Goal: Task Accomplishment & Management: Manage account settings

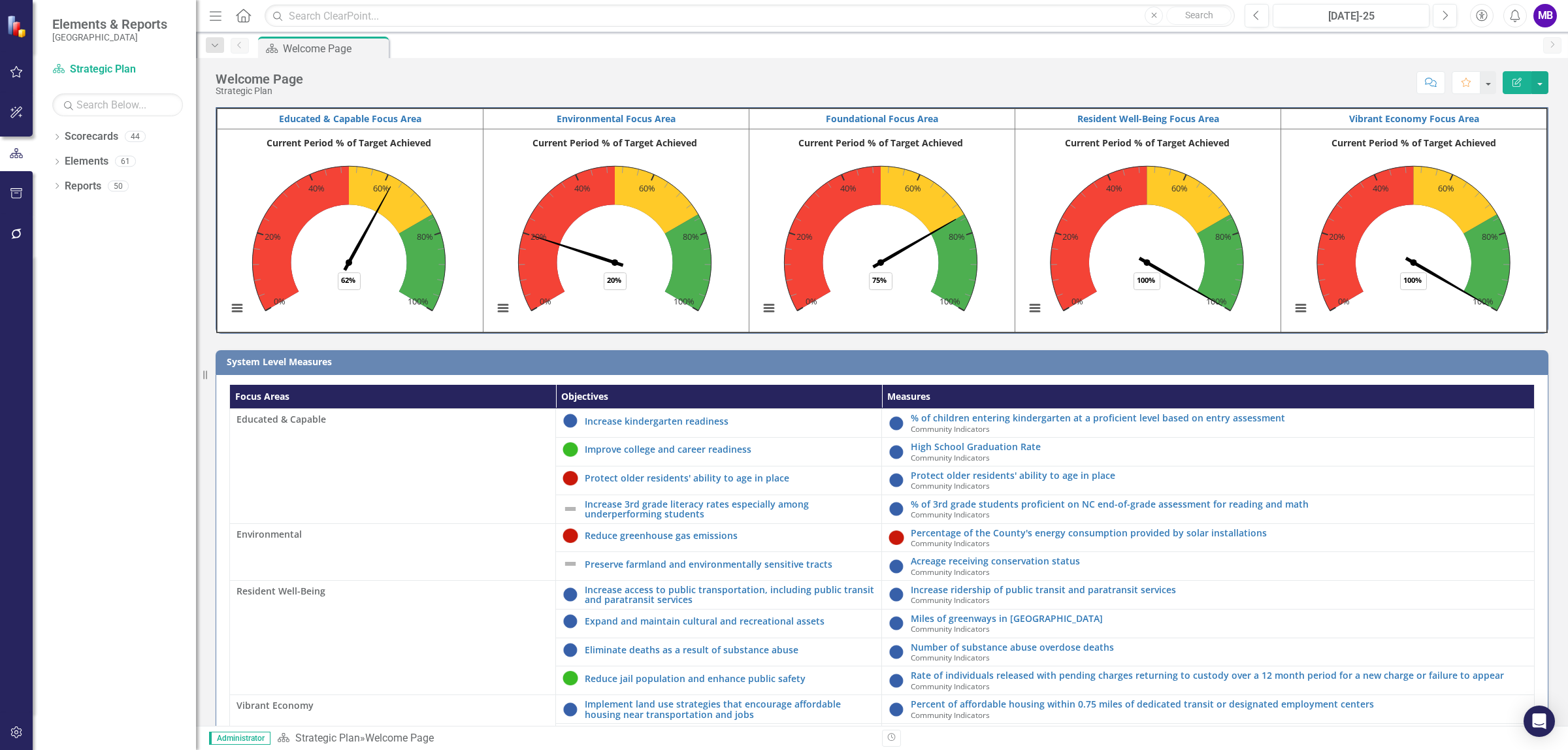
click at [11, 728] on icon "button" at bounding box center [16, 732] width 13 height 11
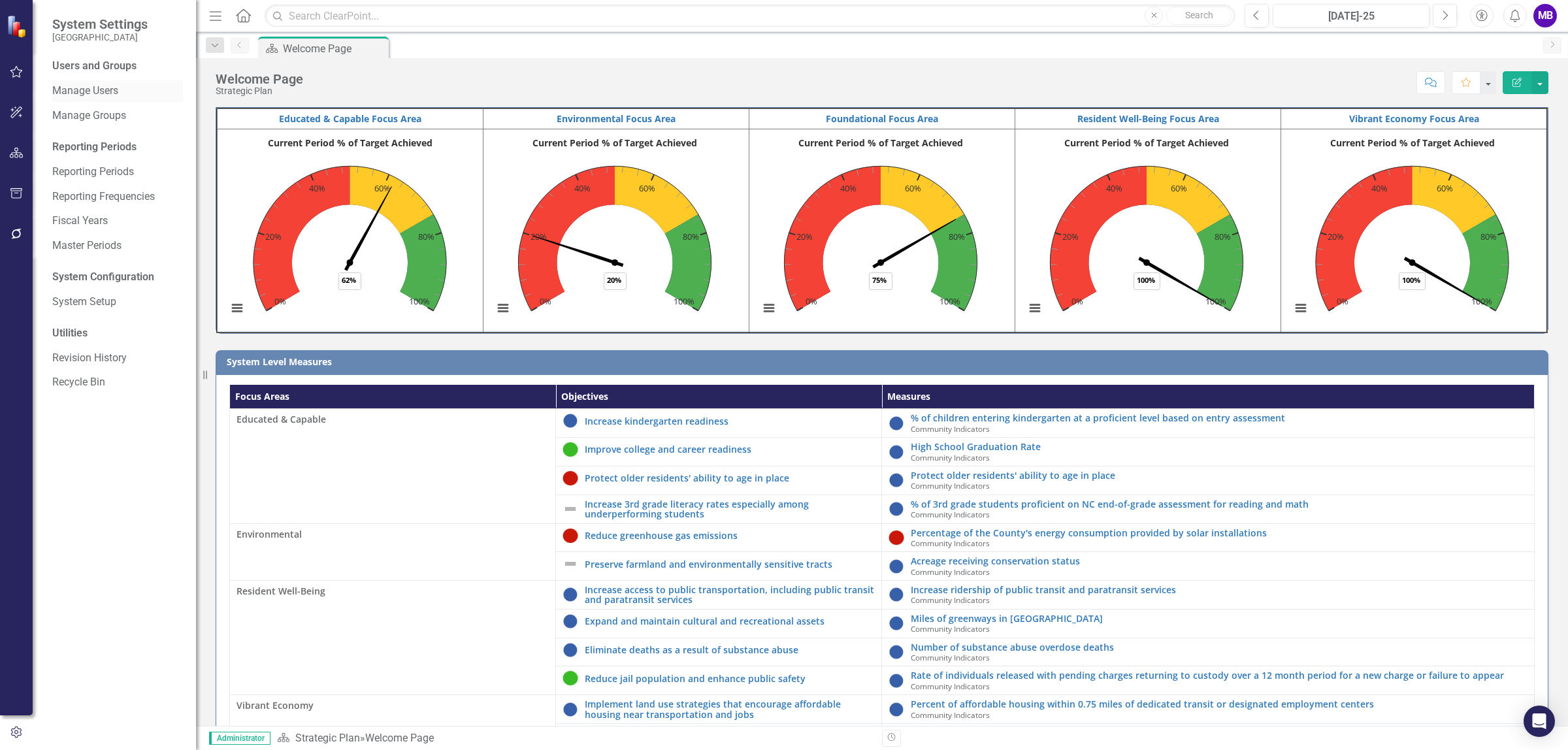
click at [93, 85] on link "Manage Users" at bounding box center [117, 90] width 131 height 15
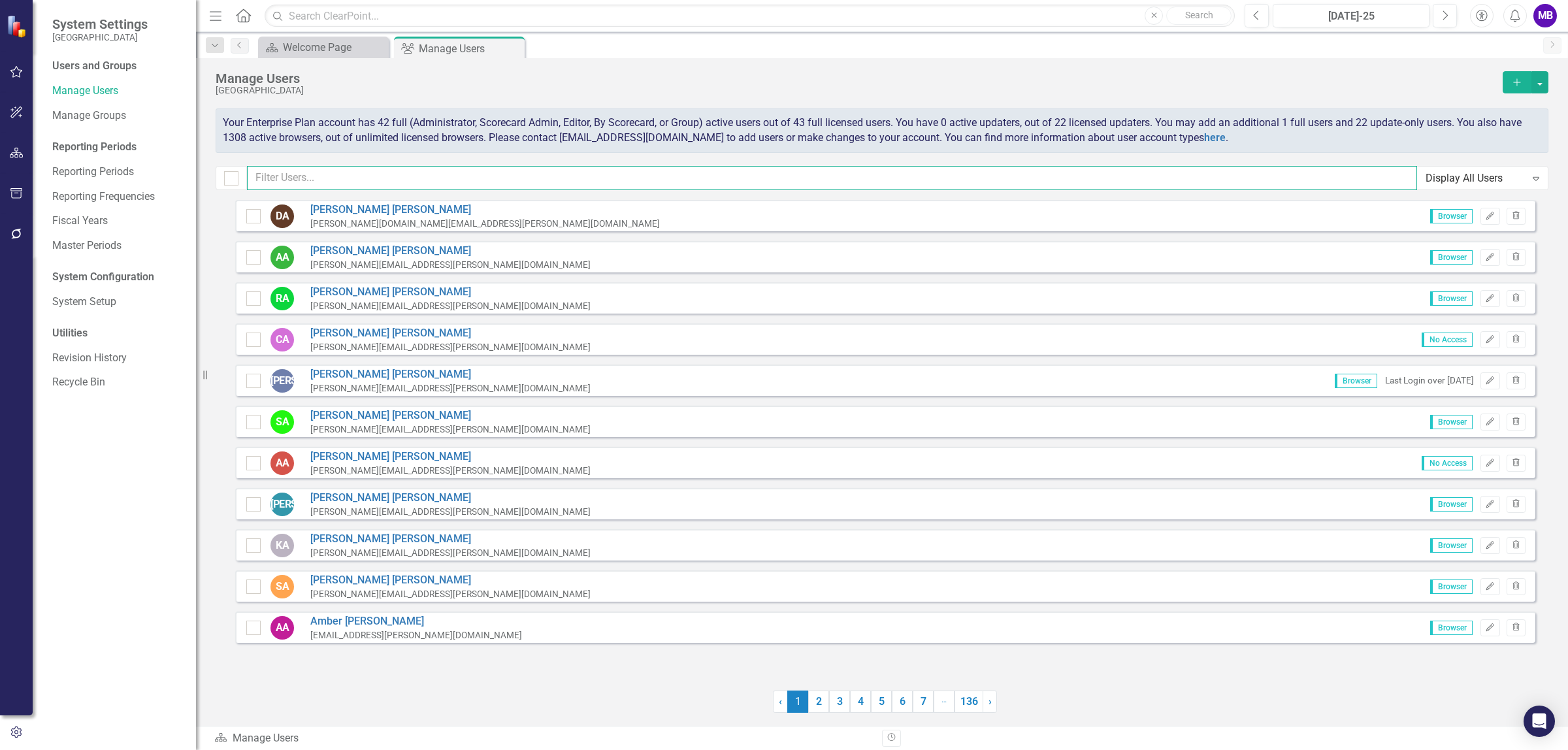
click at [405, 179] on input "text" at bounding box center [832, 178] width 1170 height 24
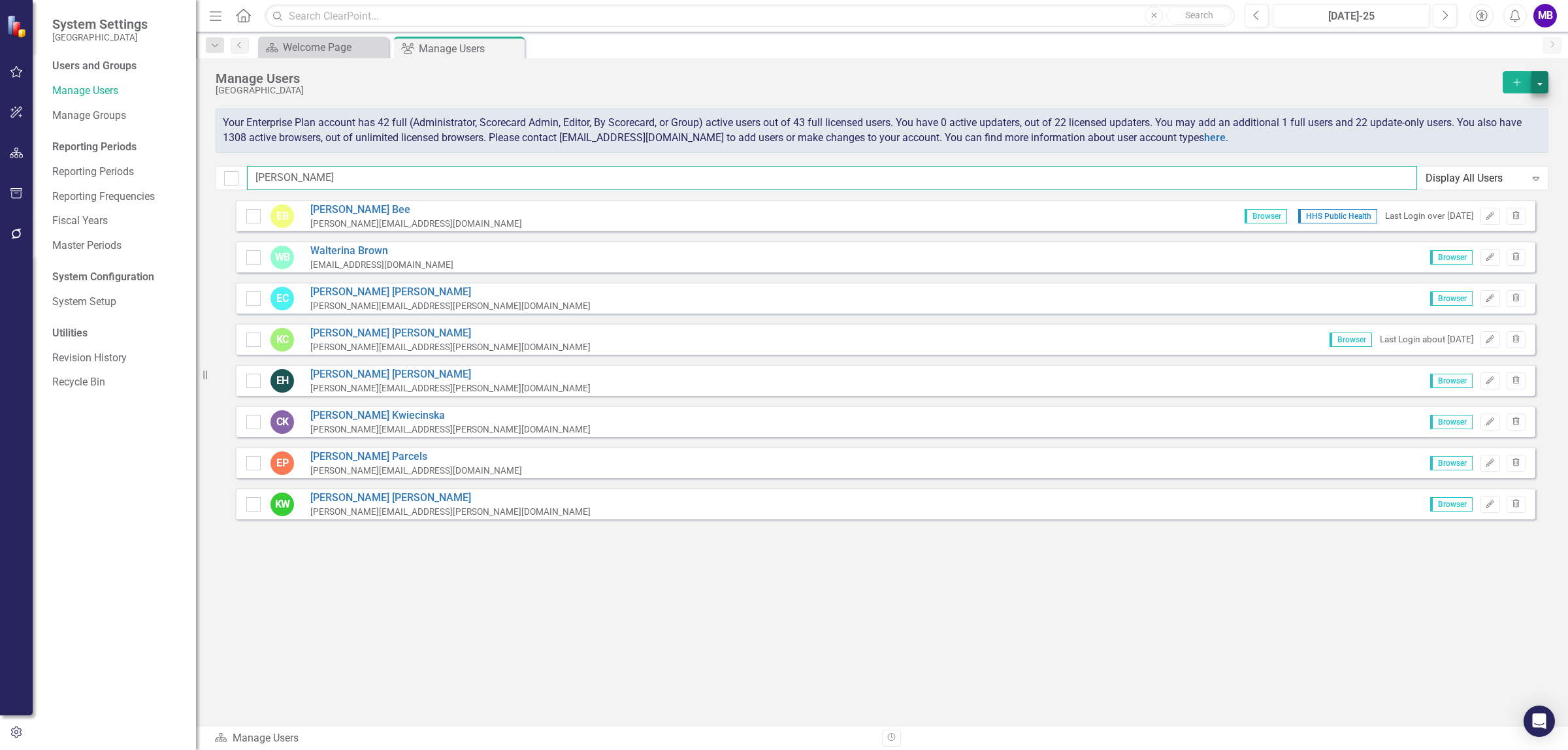
type input "[PERSON_NAME]"
click at [1546, 86] on button "button" at bounding box center [1540, 82] width 17 height 22
click at [1534, 102] on link "icon.addUser Add User" at bounding box center [1487, 107] width 121 height 24
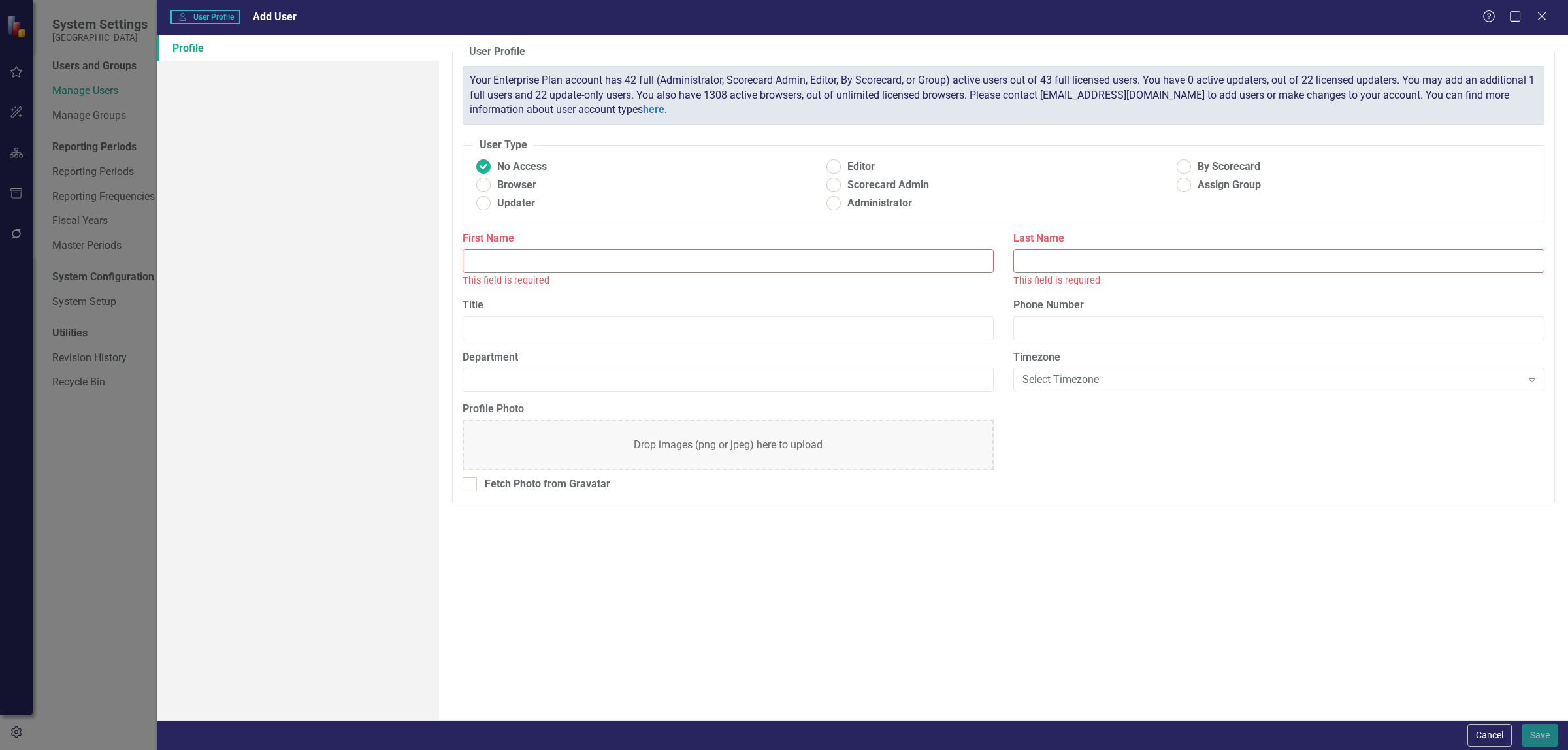
click at [617, 274] on div "This field is required" at bounding box center [728, 280] width 531 height 15
click at [618, 268] on input "First Name" at bounding box center [728, 261] width 531 height 24
type input "[PERSON_NAME]"
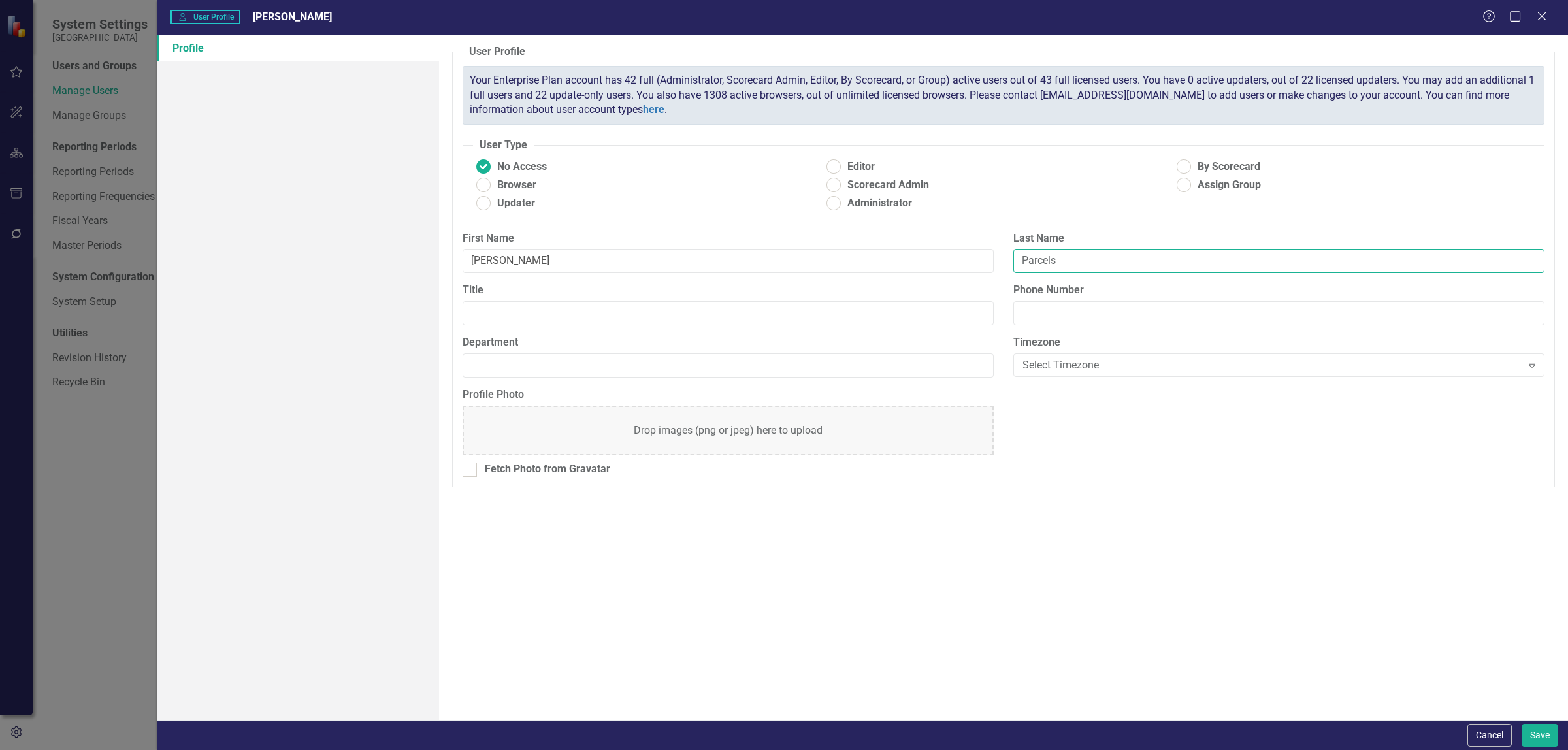
type input "Parcels"
click at [692, 311] on input "Title" at bounding box center [728, 313] width 531 height 24
paste input "Library Services Manager"
type input "Library Services Manager"
click at [768, 367] on input "Department" at bounding box center [728, 365] width 531 height 24
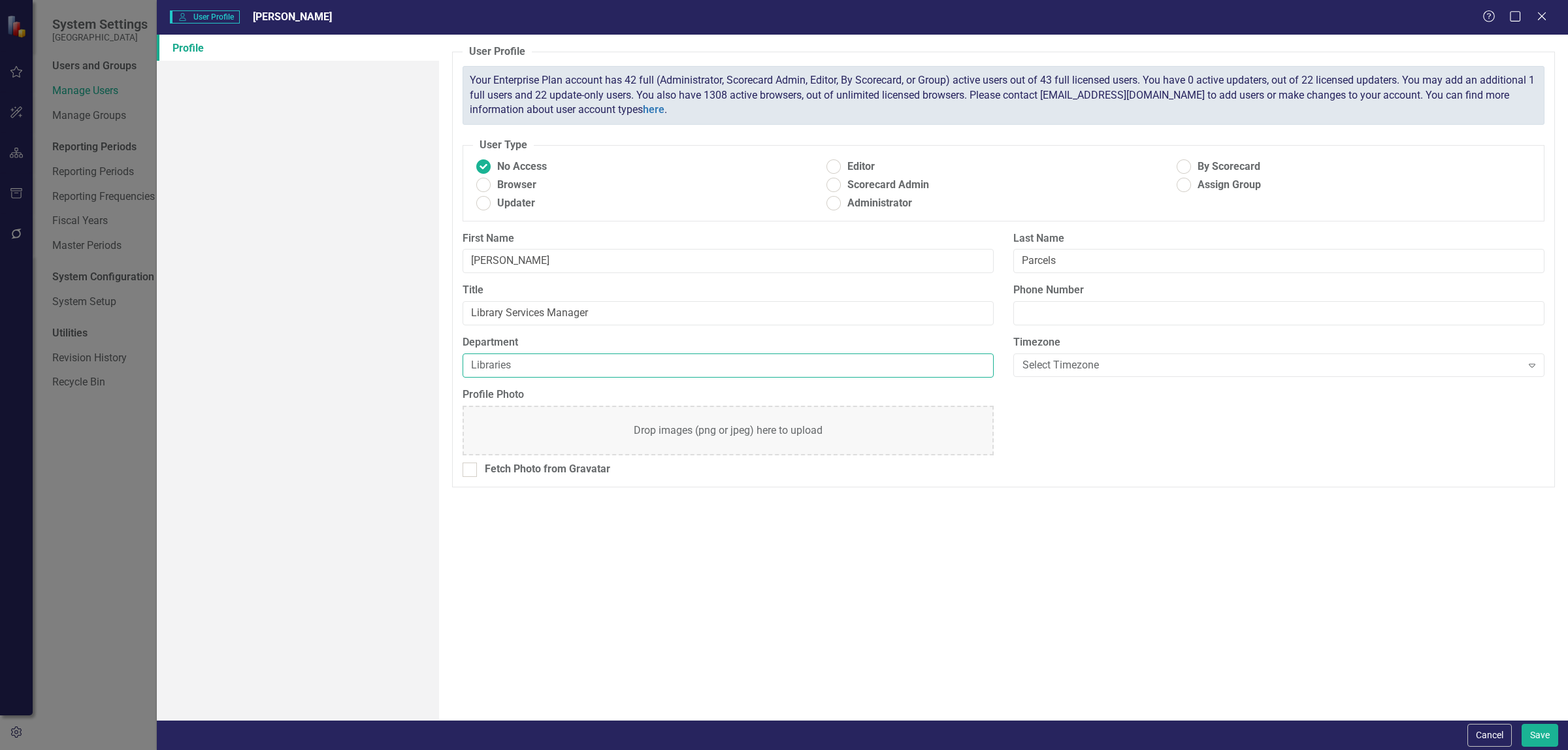
type input "Libraries"
click at [1291, 369] on div "Select Timezone" at bounding box center [1272, 364] width 499 height 15
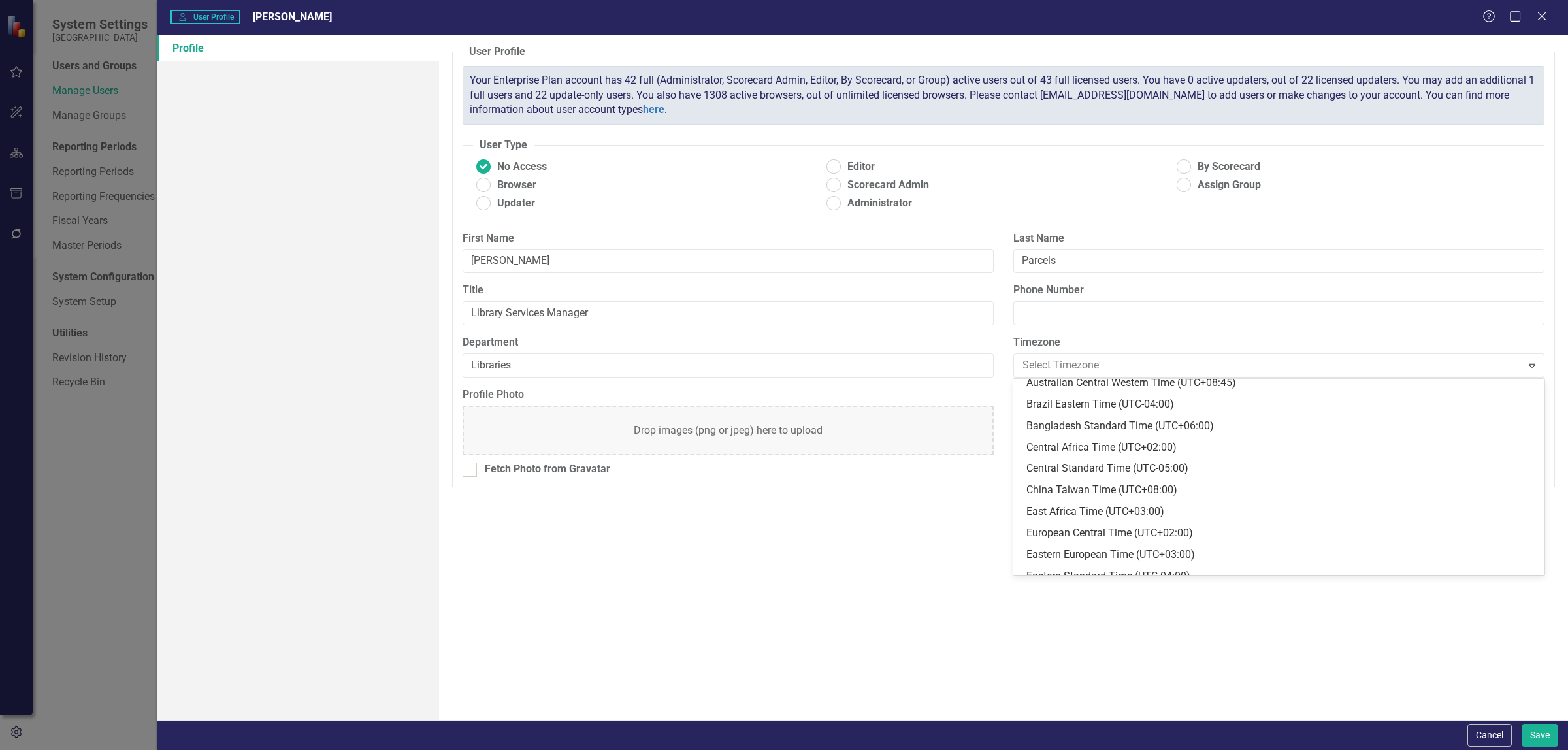
scroll to position [194, 0]
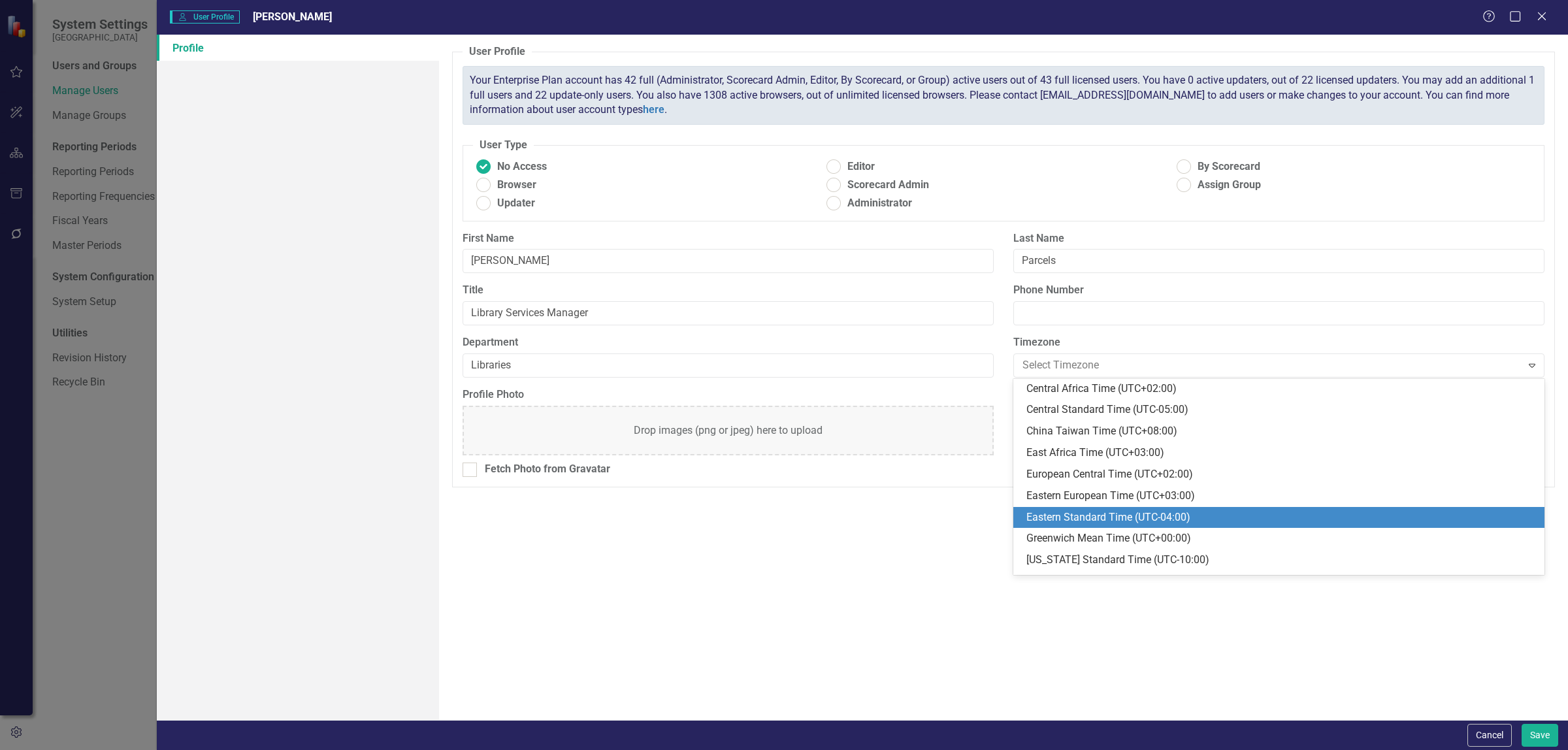
click at [1204, 511] on div "Eastern Standard Time (UTC-04:00)" at bounding box center [1281, 517] width 510 height 15
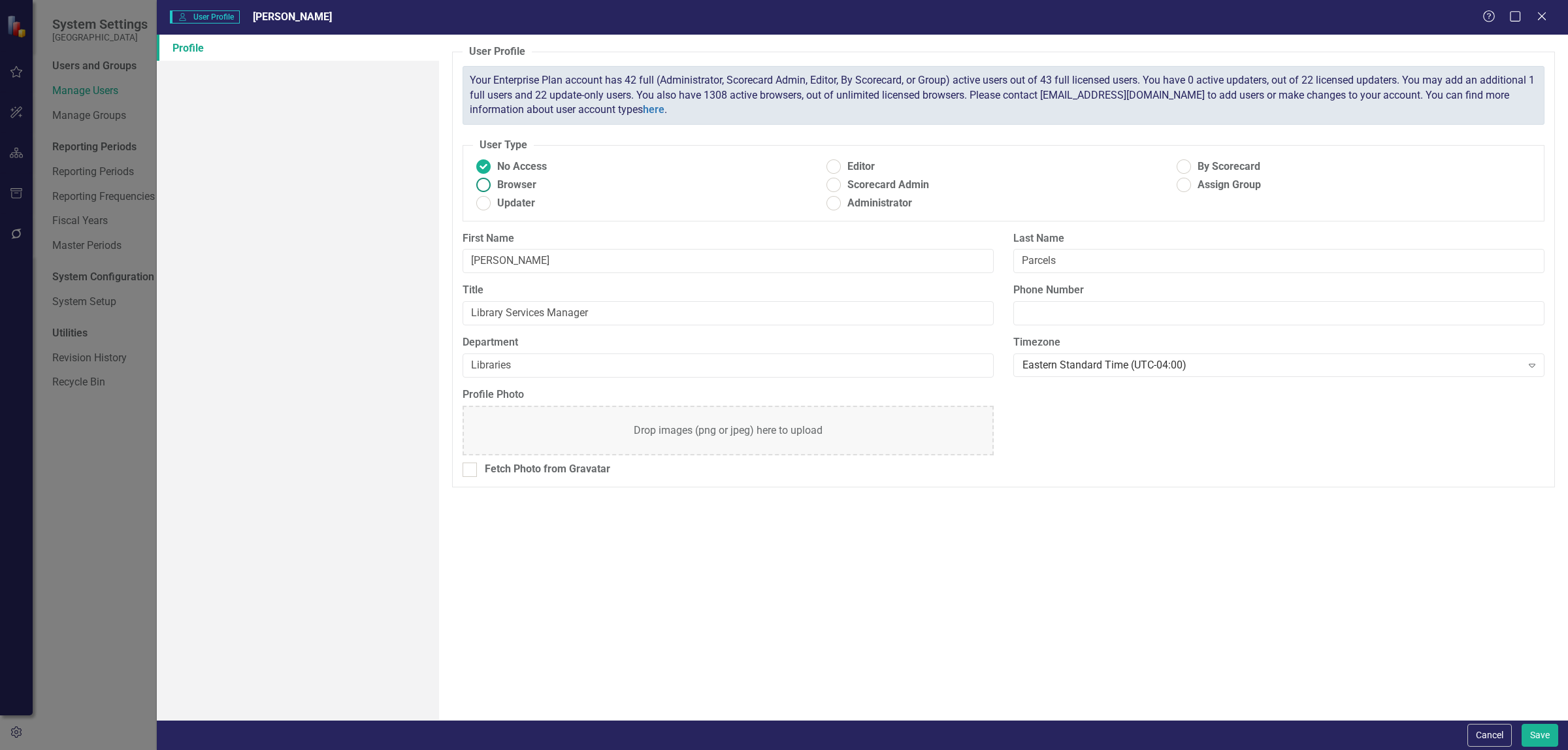
click at [485, 186] on ins at bounding box center [484, 185] width 20 height 20
click at [485, 186] on input "Browser" at bounding box center [484, 185] width 20 height 20
radio input "true"
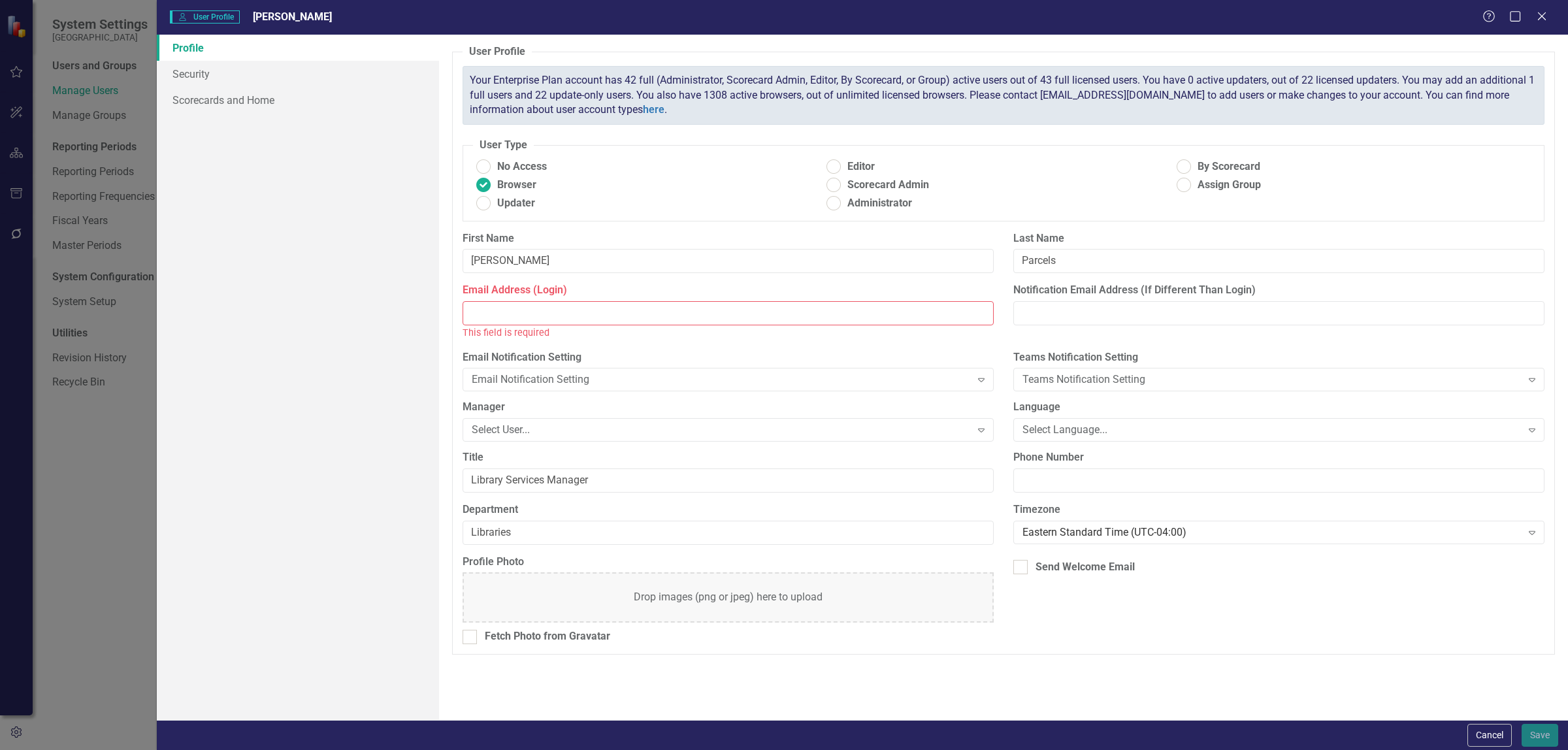
click at [590, 315] on input "Email Address (Login)" at bounding box center [728, 313] width 531 height 24
drag, startPoint x: 634, startPoint y: 318, endPoint x: 370, endPoint y: 323, distance: 264.0
click at [370, 323] on div "Profile Security Scorecards and Home User Profile ClearPoint has a wealth of op…" at bounding box center [862, 377] width 1411 height 685
type input "[PERSON_NAME][EMAIL_ADDRESS][DOMAIN_NAME]"
click at [1088, 318] on input "Notification Email Address (If Different Than Login)" at bounding box center [1279, 313] width 531 height 24
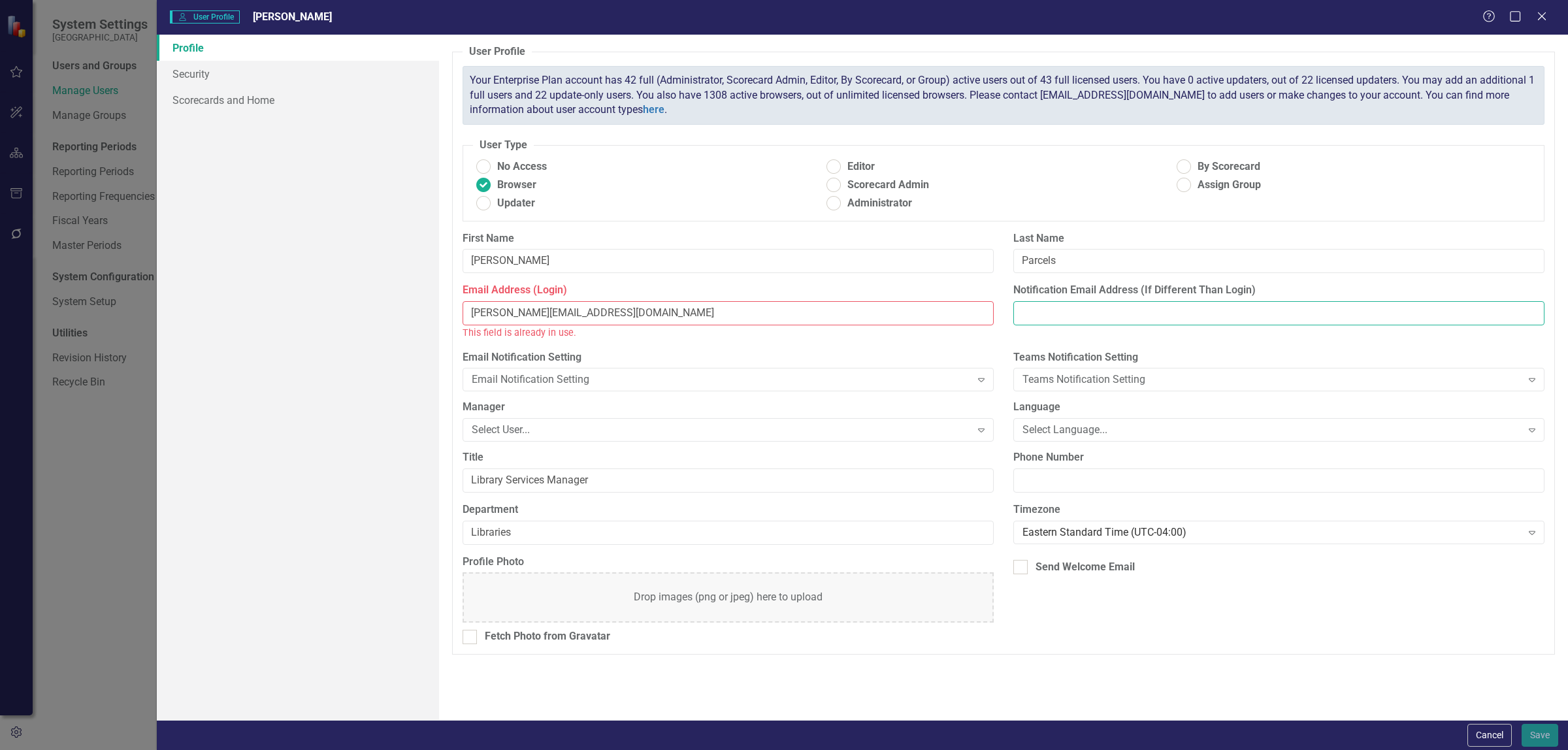
paste input "[PERSON_NAME][EMAIL_ADDRESS][DOMAIN_NAME]"
type input "[PERSON_NAME][EMAIL_ADDRESS][DOMAIN_NAME]"
click at [800, 346] on div "Email Address (Login) [PERSON_NAME][EMAIL_ADDRESS][DOMAIN_NAME] This field is a…" at bounding box center [728, 316] width 551 height 66
click at [658, 386] on div "Email Notification Setting" at bounding box center [721, 379] width 499 height 15
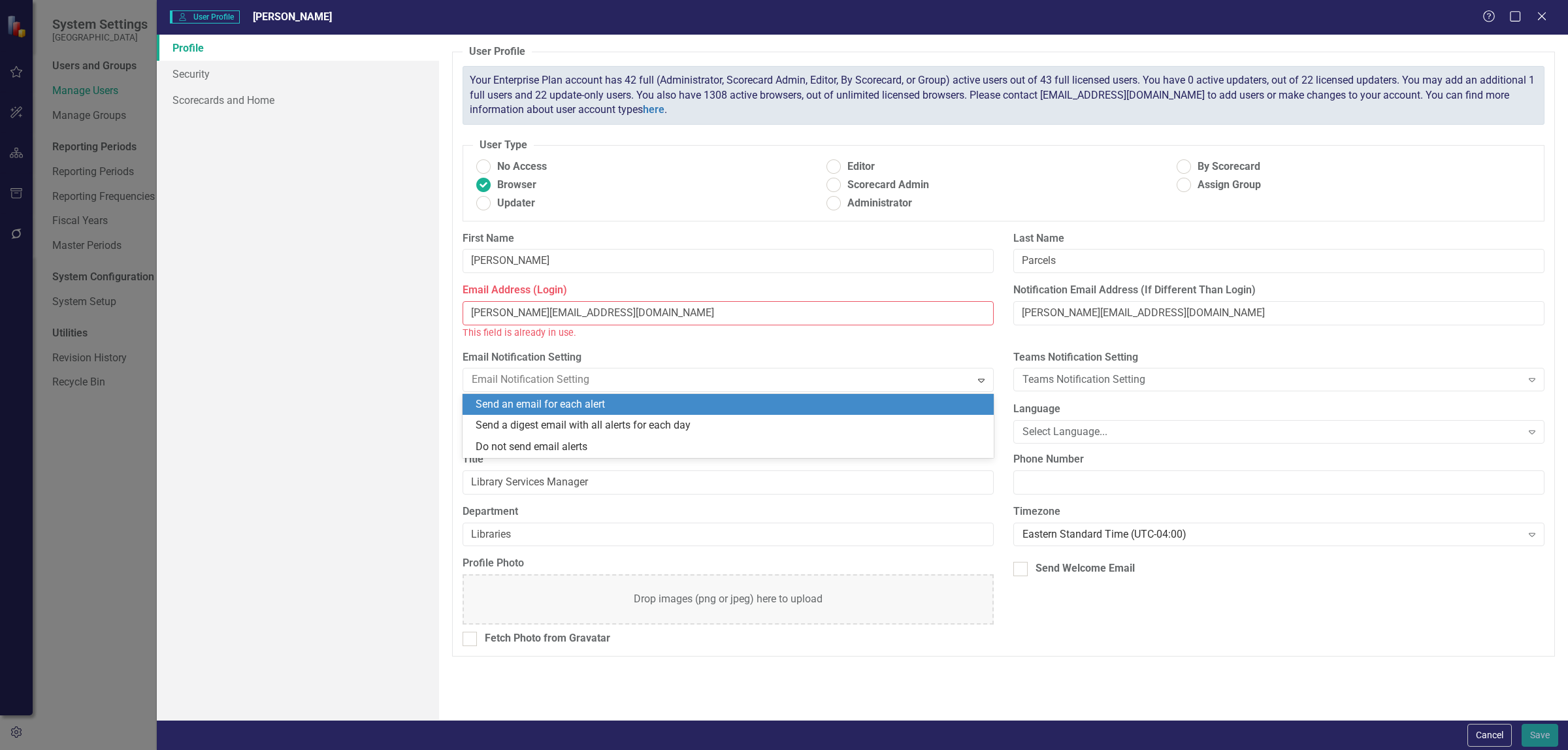
click at [665, 403] on div "Send an email for each alert" at bounding box center [730, 404] width 510 height 15
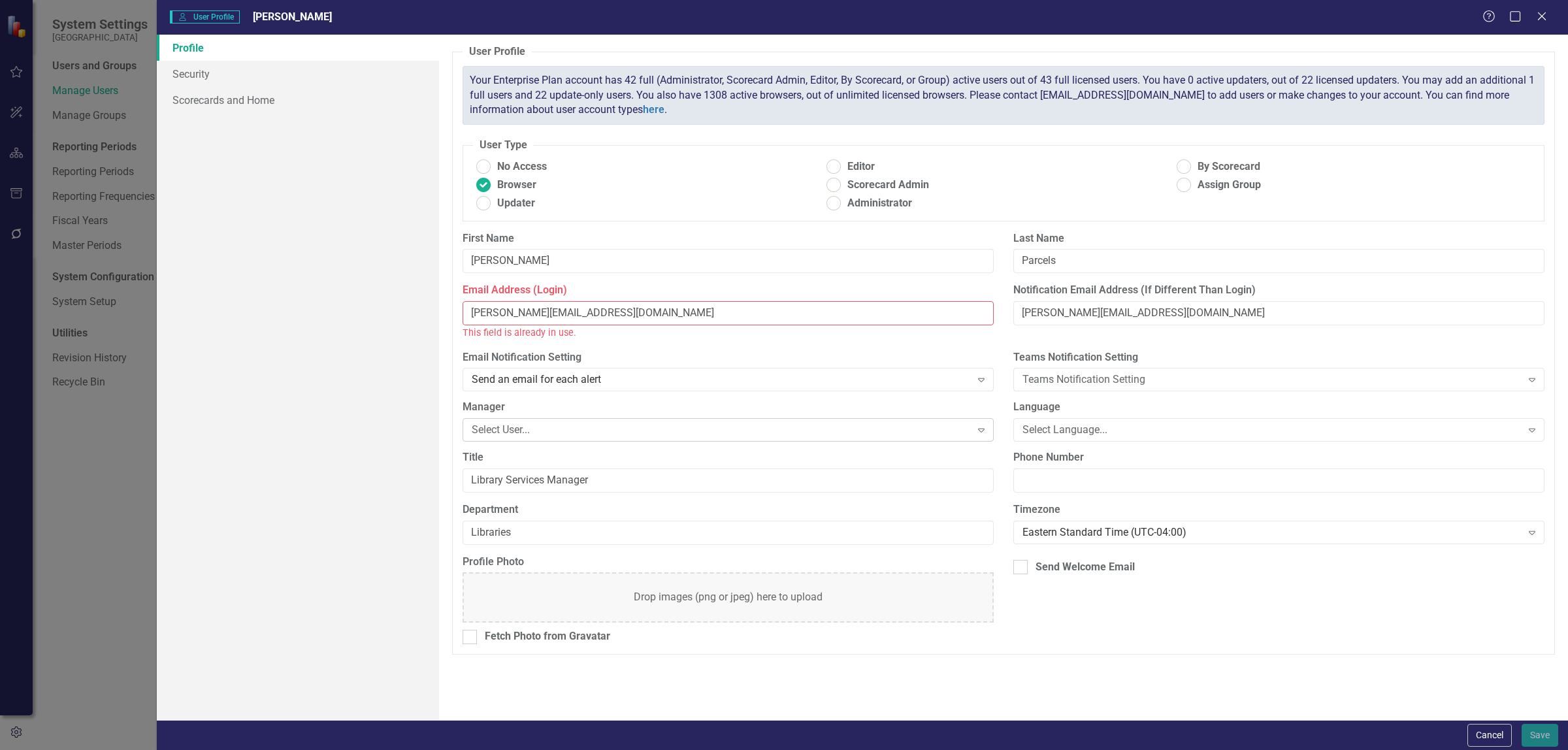
click at [701, 435] on div "Select User..." at bounding box center [721, 429] width 499 height 15
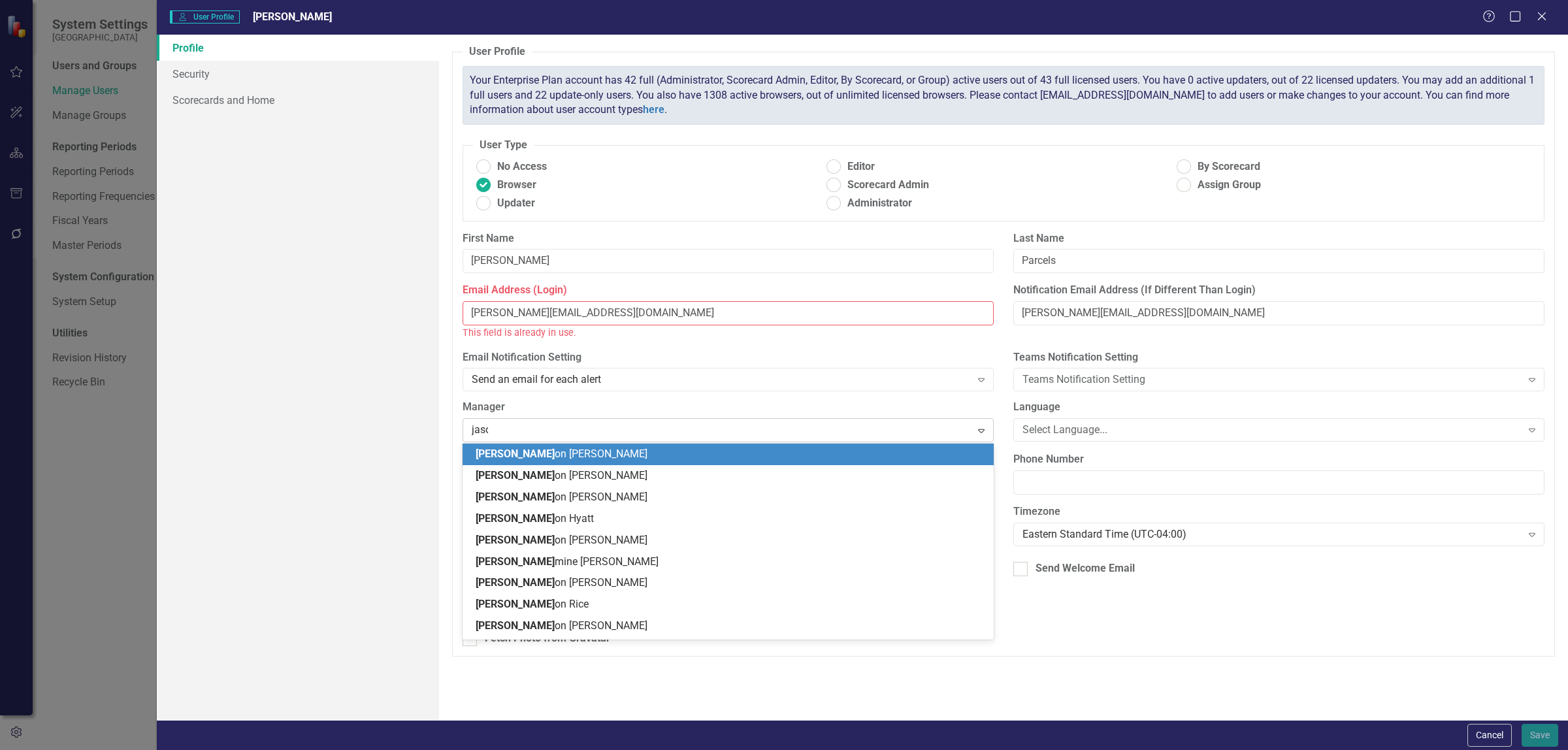
type input "[PERSON_NAME]"
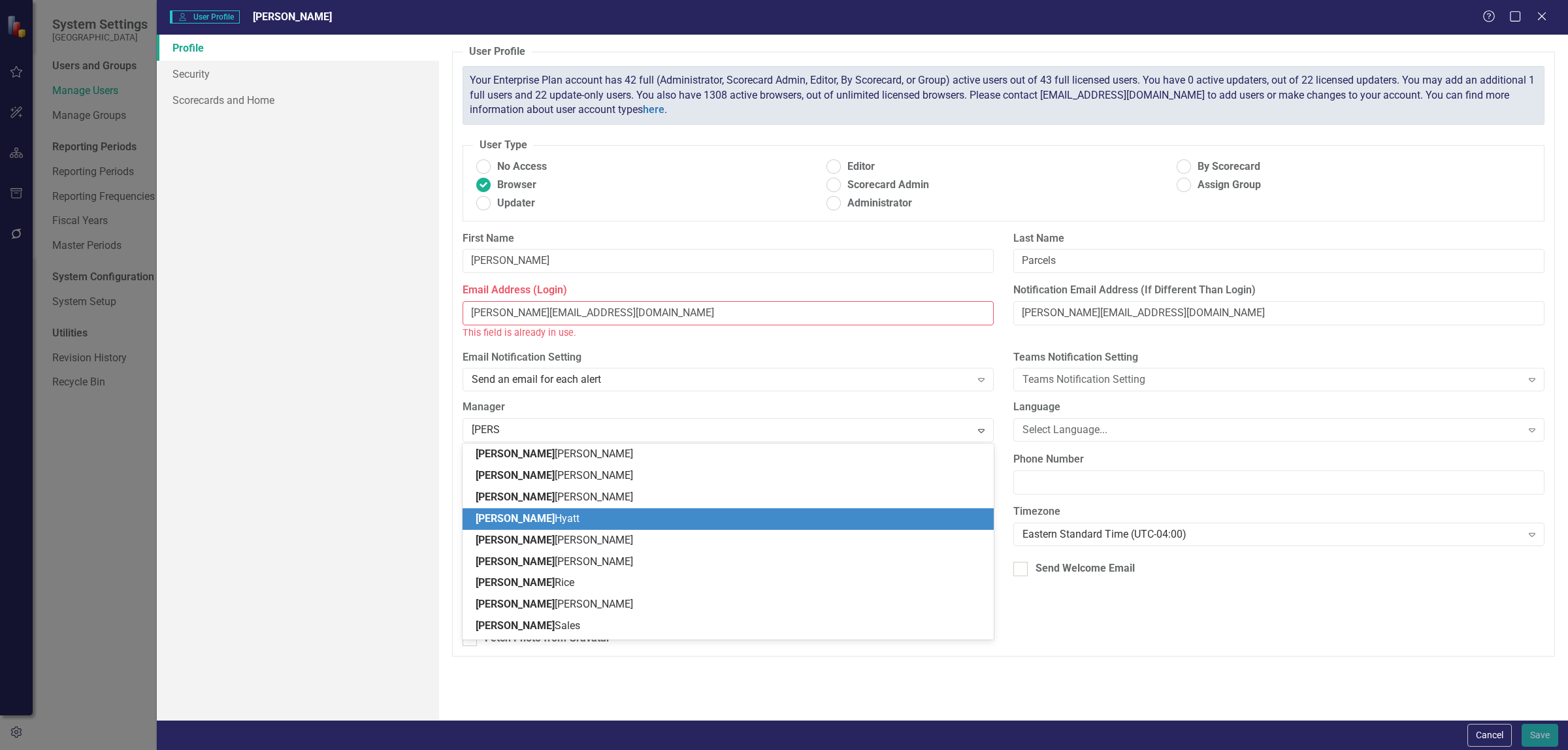
click at [555, 516] on div "[PERSON_NAME]" at bounding box center [730, 518] width 510 height 15
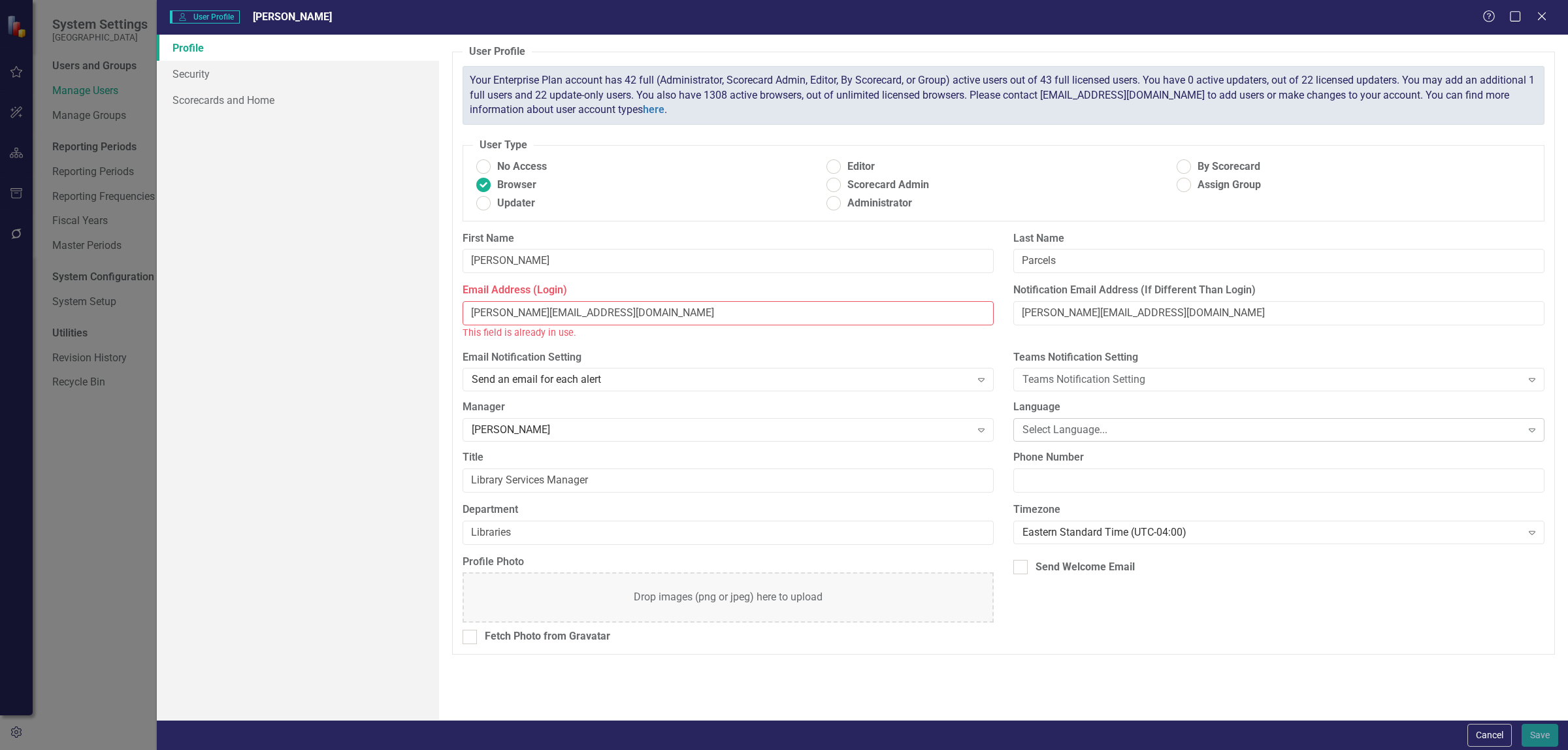
click at [1152, 429] on div "Select Language..." at bounding box center [1272, 429] width 499 height 15
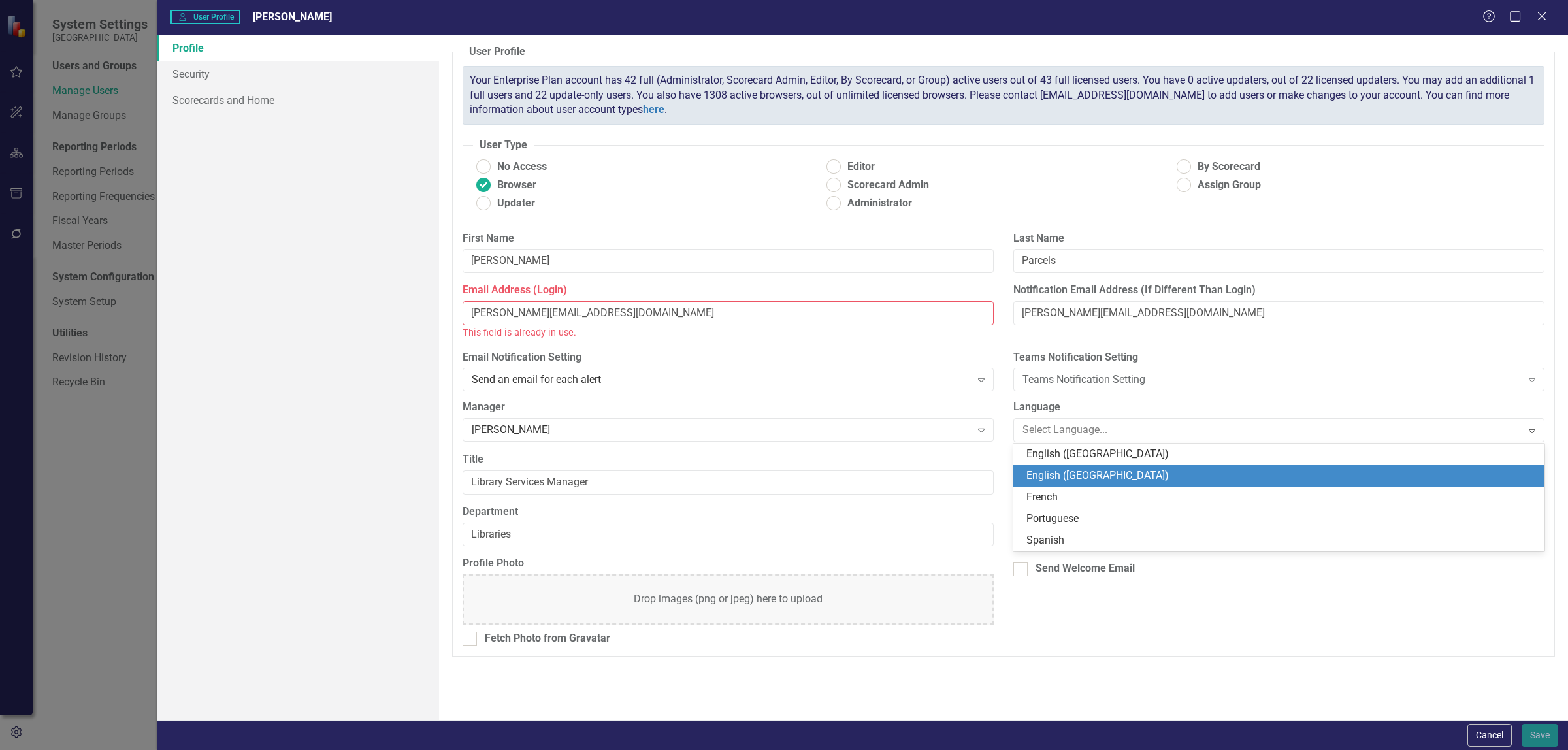
click at [1135, 470] on div "English ([GEOGRAPHIC_DATA])" at bounding box center [1281, 475] width 510 height 15
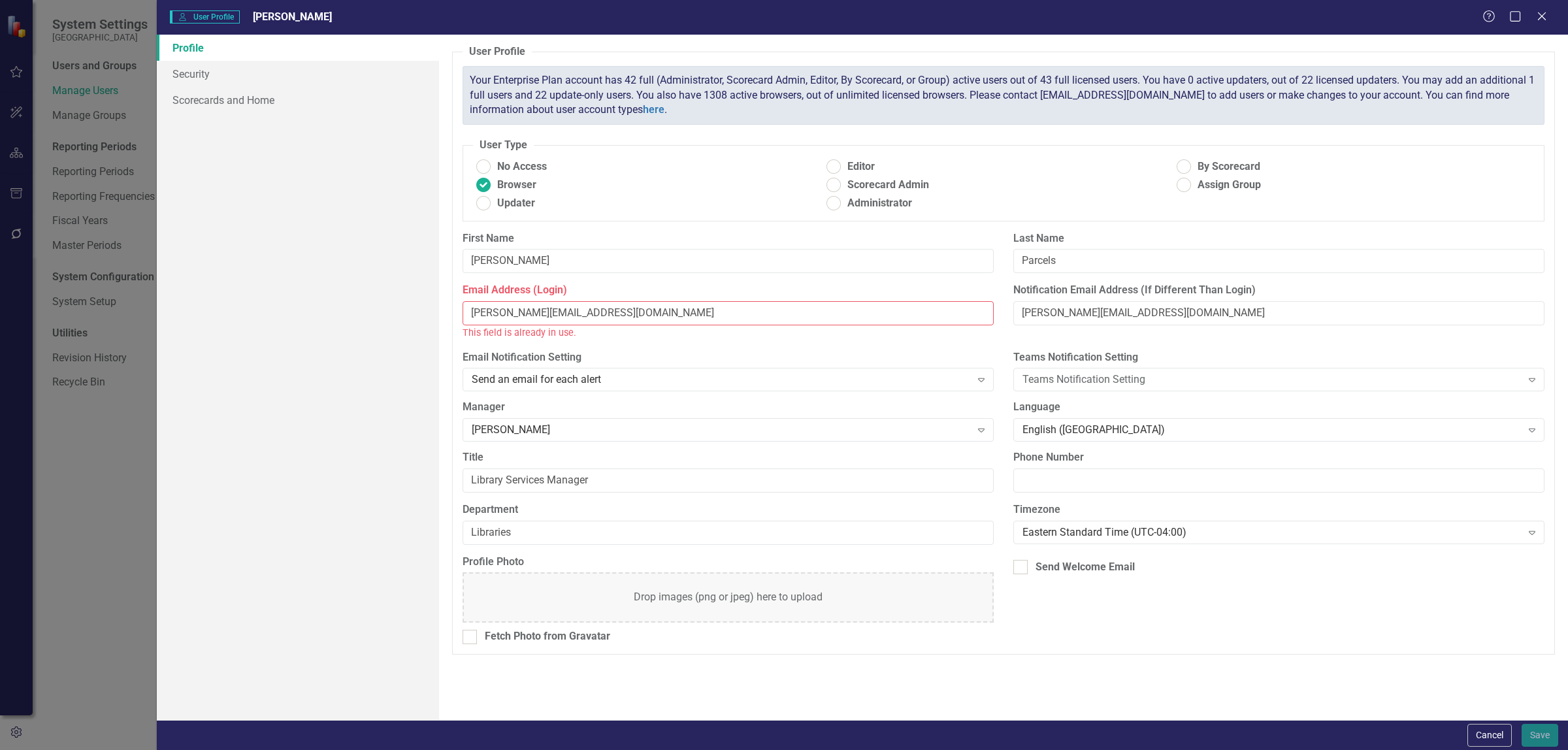
click at [892, 344] on div "Email Address (Login) [PERSON_NAME][EMAIL_ADDRESS][DOMAIN_NAME] This field is a…" at bounding box center [728, 316] width 551 height 66
click at [634, 320] on input "[PERSON_NAME][EMAIL_ADDRESS][DOMAIN_NAME]" at bounding box center [728, 313] width 531 height 24
drag, startPoint x: 628, startPoint y: 314, endPoint x: 451, endPoint y: 327, distance: 177.5
click at [451, 327] on div "User Profile ClearPoint has a wealth of options to help you ensure that people …" at bounding box center [1004, 377] width 1129 height 685
click at [618, 350] on div "Email Address (Login) This field is required" at bounding box center [728, 316] width 551 height 66
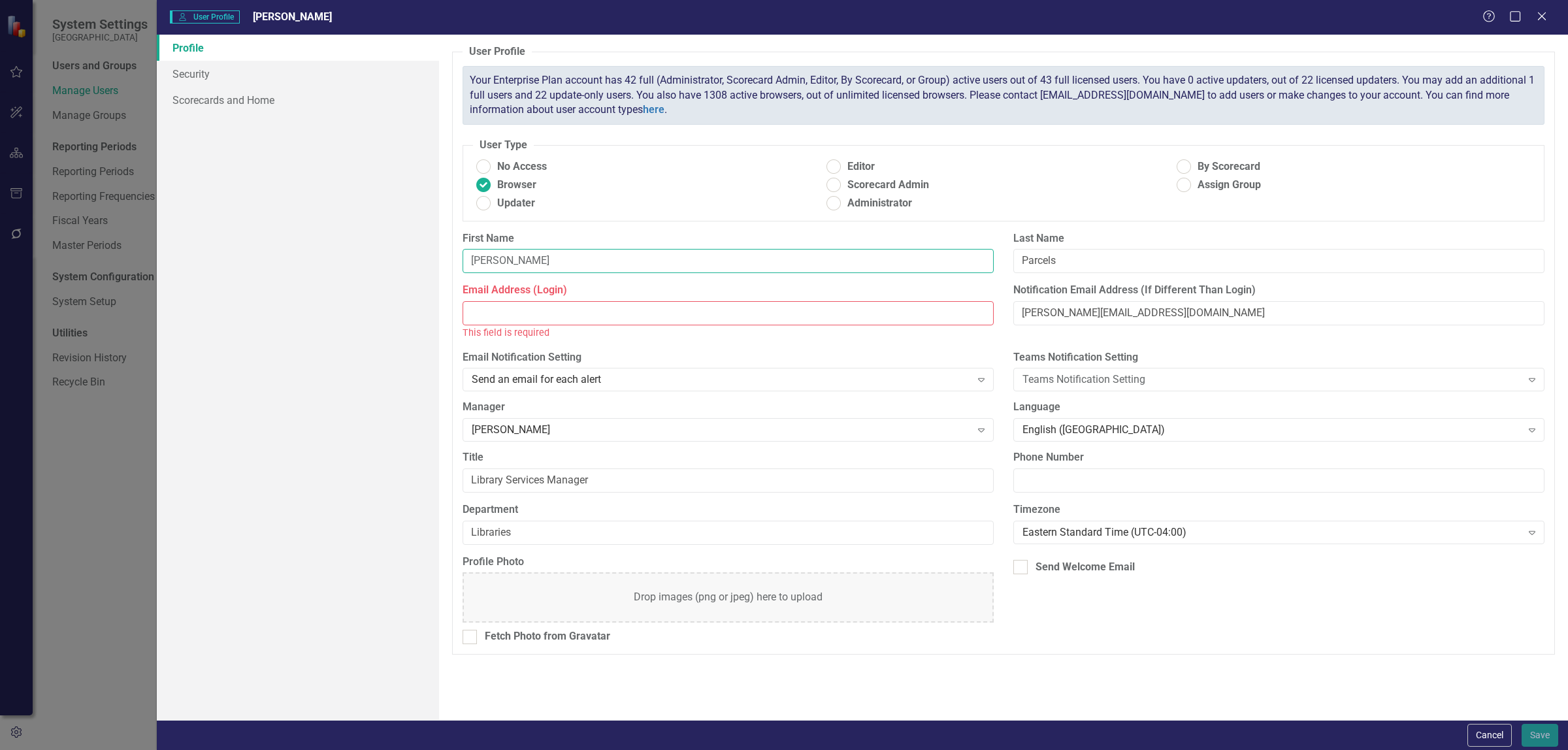
click at [652, 263] on input "[PERSON_NAME]" at bounding box center [728, 261] width 531 height 24
click at [629, 314] on input "Email Address (Login)" at bounding box center [728, 313] width 531 height 24
type input "[PERSON_NAME][EMAIL_ADDRESS][PERSON_NAME][DOMAIN_NAME]"
type input "8284121995"
drag, startPoint x: 1105, startPoint y: 488, endPoint x: 951, endPoint y: 487, distance: 154.0
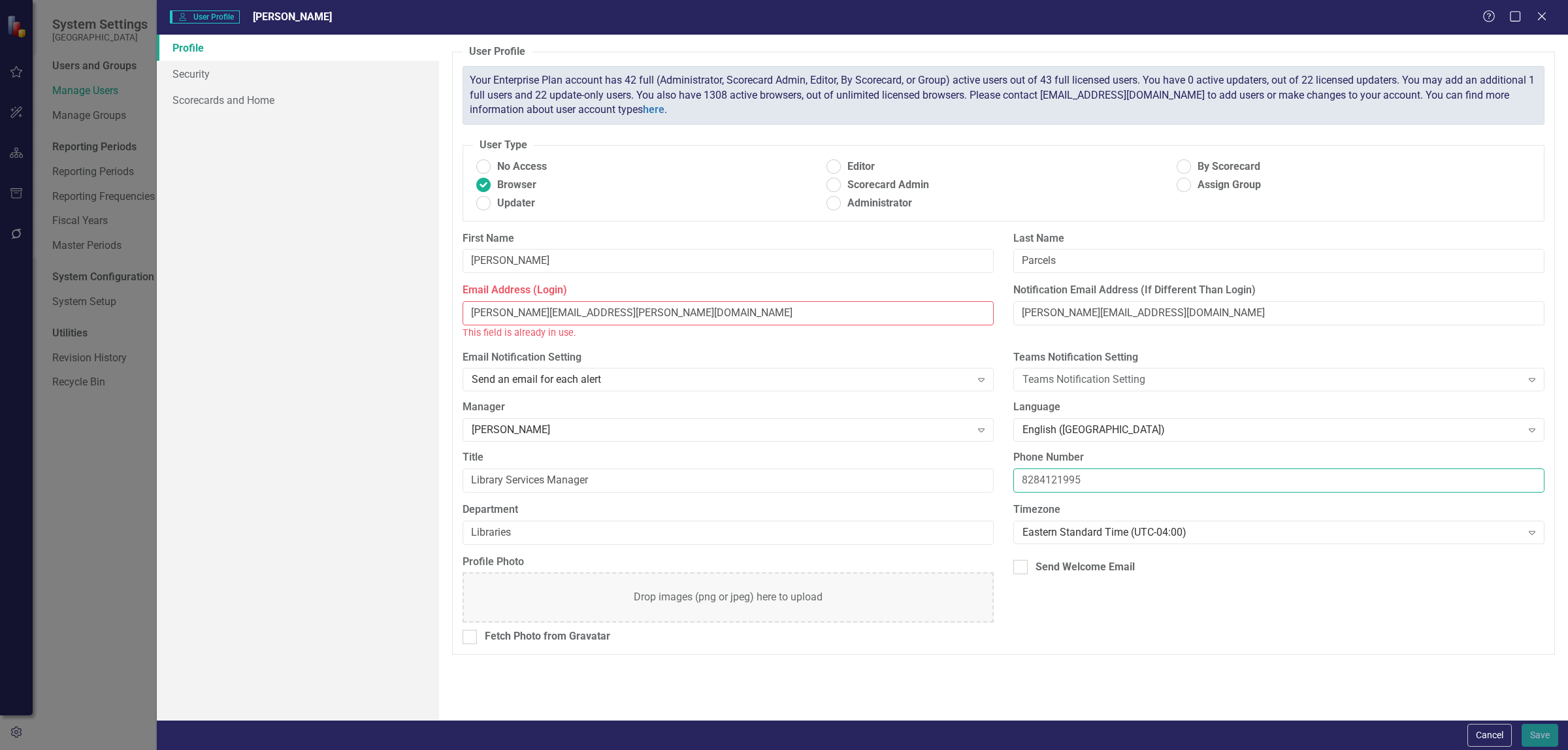
click at [951, 487] on div "Title Library Services Manager Phone Number [PHONE_NUMBER]" at bounding box center [1004, 476] width 1102 height 52
click at [662, 316] on input "[PERSON_NAME][EMAIL_ADDRESS][PERSON_NAME][DOMAIN_NAME]" at bounding box center [728, 313] width 531 height 24
click at [664, 314] on input "[PERSON_NAME][EMAIL_ADDRESS][PERSON_NAME][DOMAIN_NAME]" at bounding box center [728, 313] width 531 height 24
drag, startPoint x: 664, startPoint y: 314, endPoint x: 454, endPoint y: 336, distance: 211.1
click at [424, 320] on div "Profile Security Scorecards and Home User Profile ClearPoint has a wealth of op…" at bounding box center [862, 377] width 1411 height 685
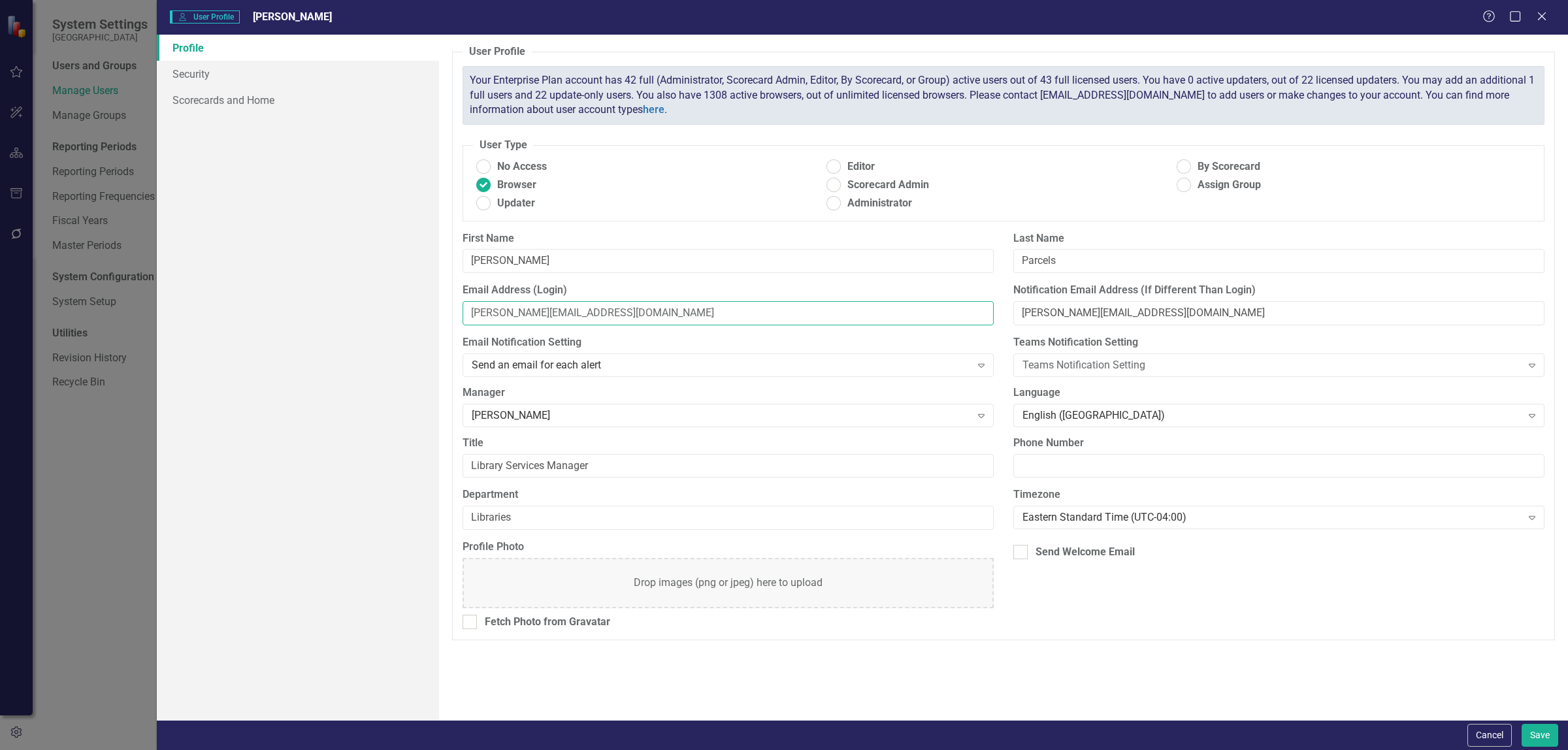
type input "[PERSON_NAME][EMAIL_ADDRESS][DOMAIN_NAME]"
click at [1181, 309] on input "[PERSON_NAME][EMAIL_ADDRESS][DOMAIN_NAME]" at bounding box center [1279, 313] width 531 height 24
drag, startPoint x: 1186, startPoint y: 310, endPoint x: 968, endPoint y: 328, distance: 218.7
click at [968, 328] on div "Email Address (Login) [PERSON_NAME][EMAIL_ADDRESS][DOMAIN_NAME] Notification Em…" at bounding box center [1004, 309] width 1102 height 52
click at [1011, 648] on div "User Profile ClearPoint has a wealth of options to help you ensure that people …" at bounding box center [1004, 377] width 1129 height 685
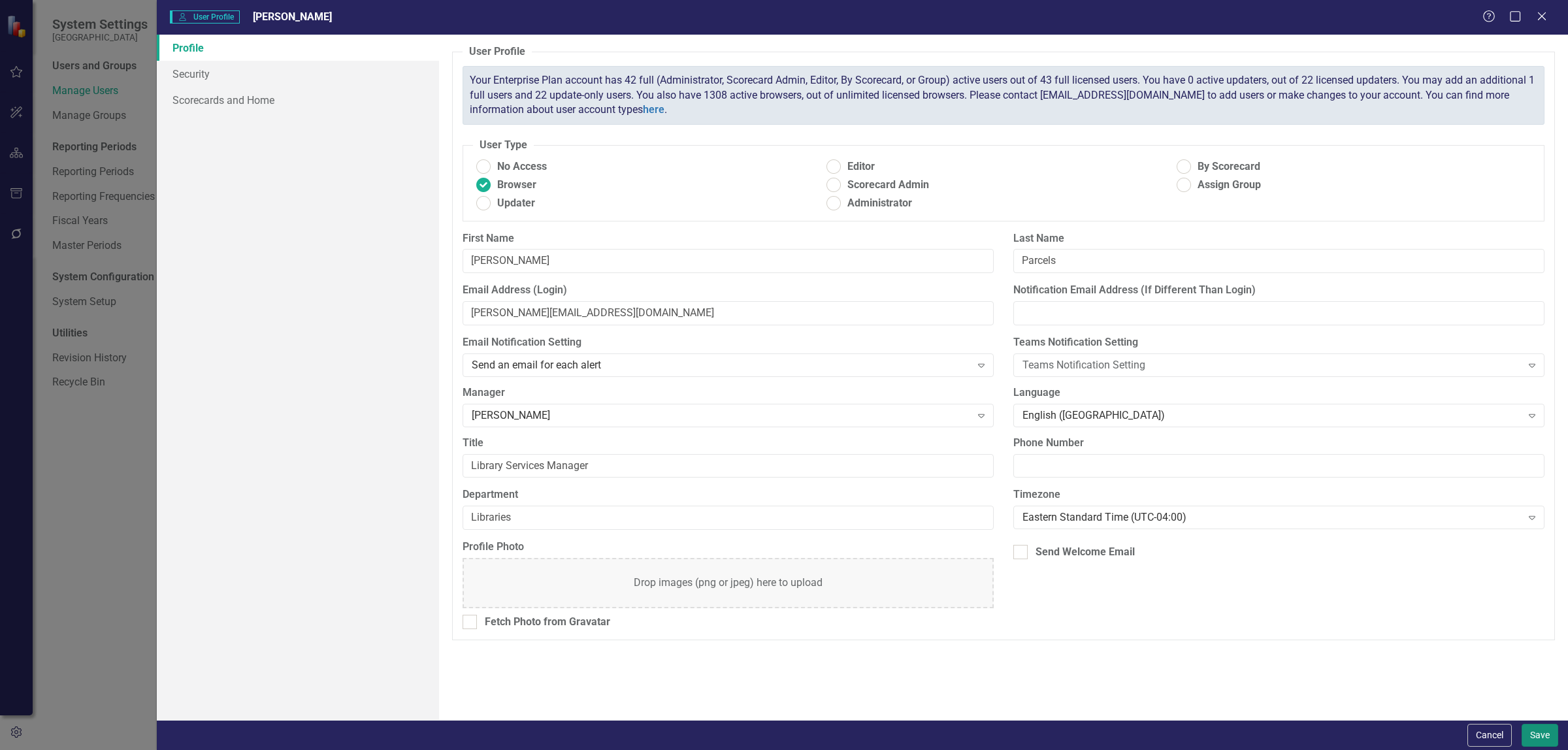
click at [1530, 732] on button "Save" at bounding box center [1540, 735] width 37 height 23
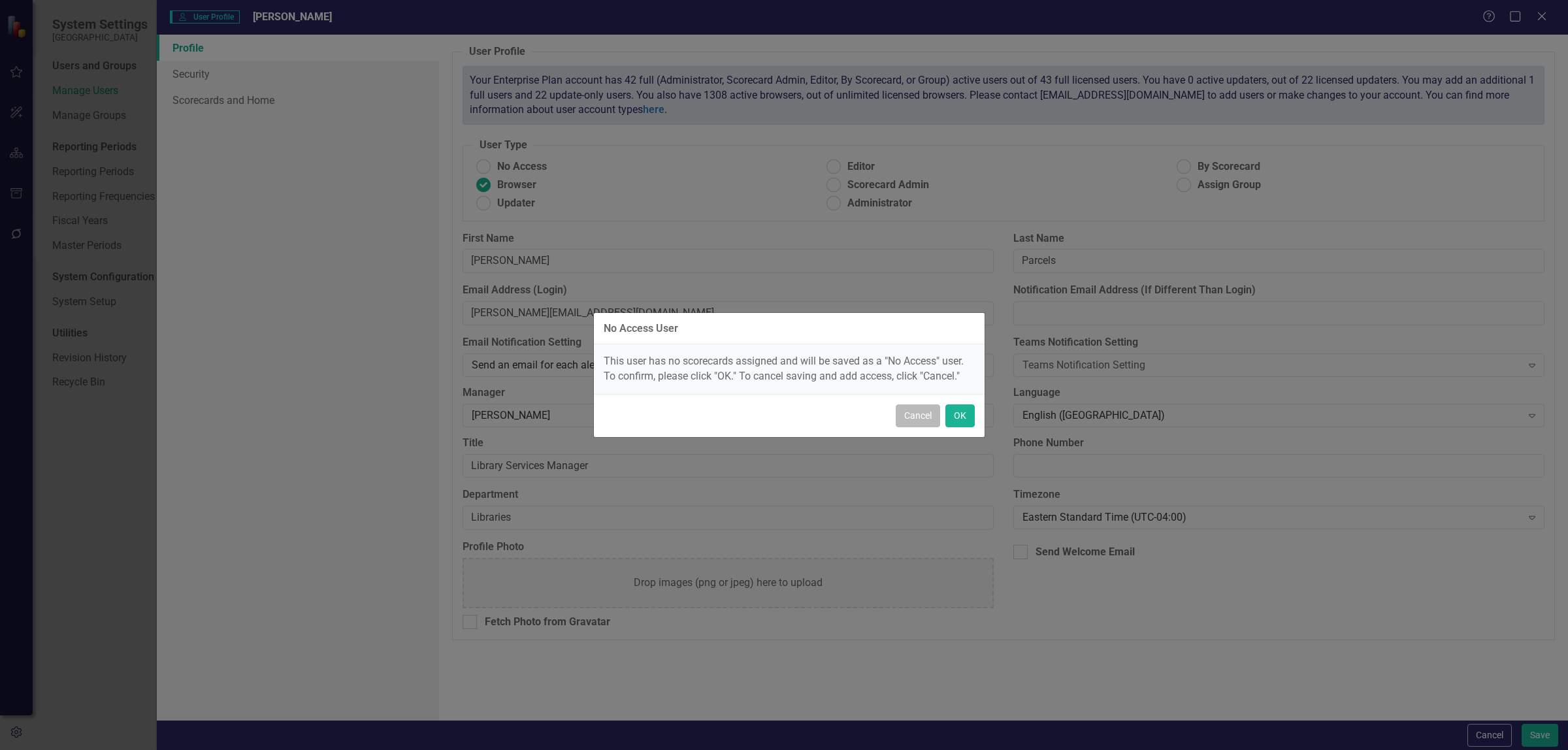
click at [915, 422] on button "Cancel" at bounding box center [917, 416] width 44 height 23
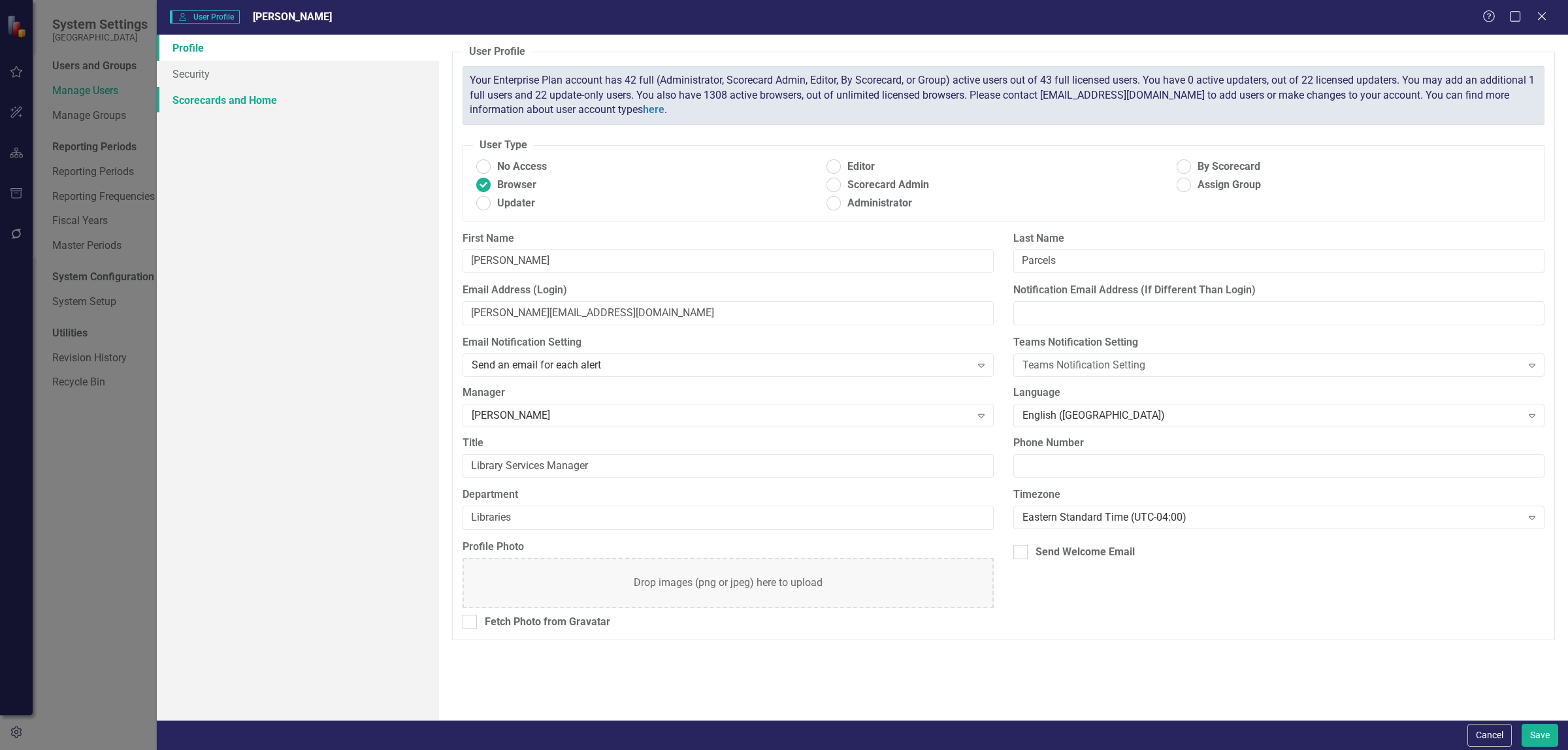
click at [215, 105] on link "Scorecards and Home" at bounding box center [298, 100] width 283 height 26
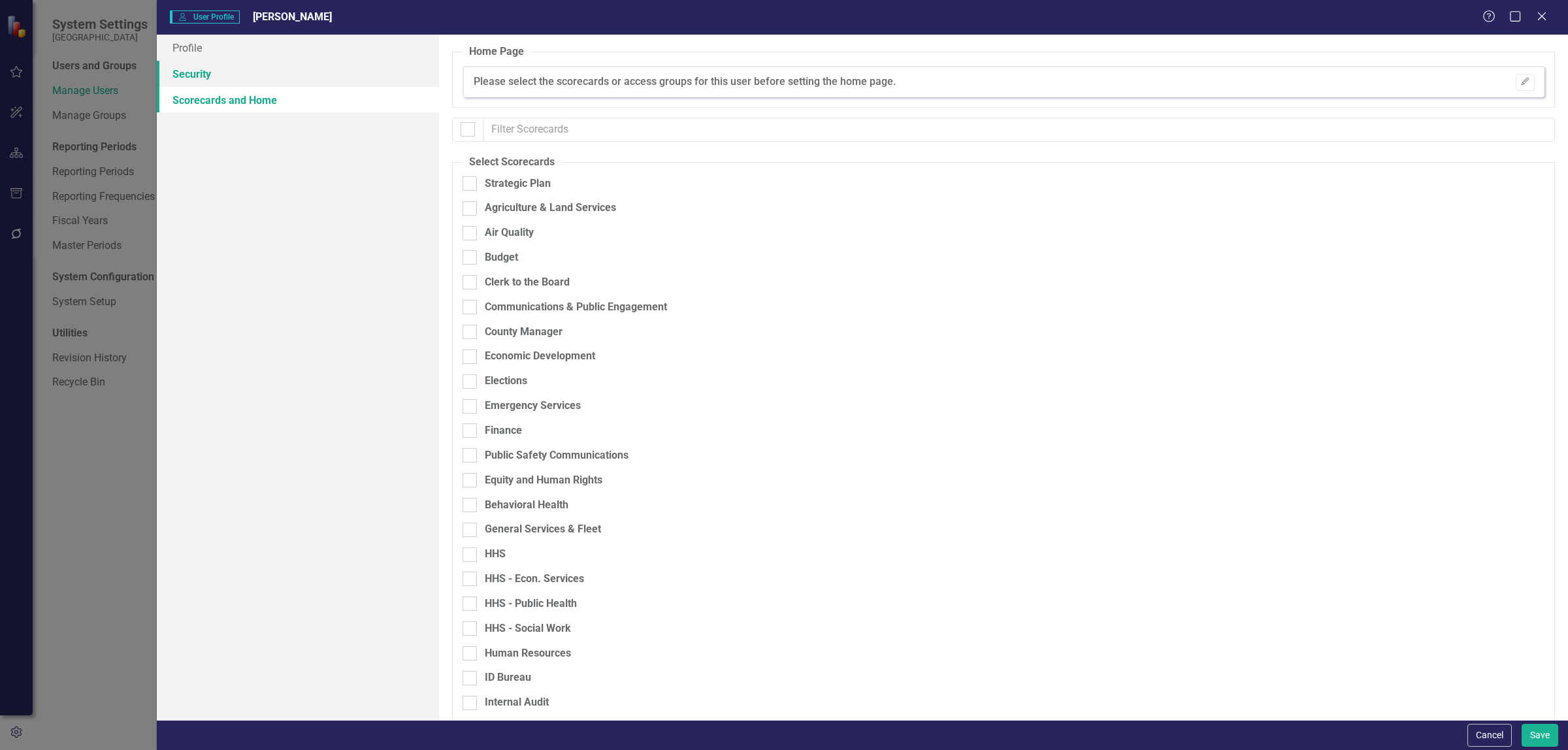
click at [282, 82] on link "Security" at bounding box center [298, 73] width 283 height 26
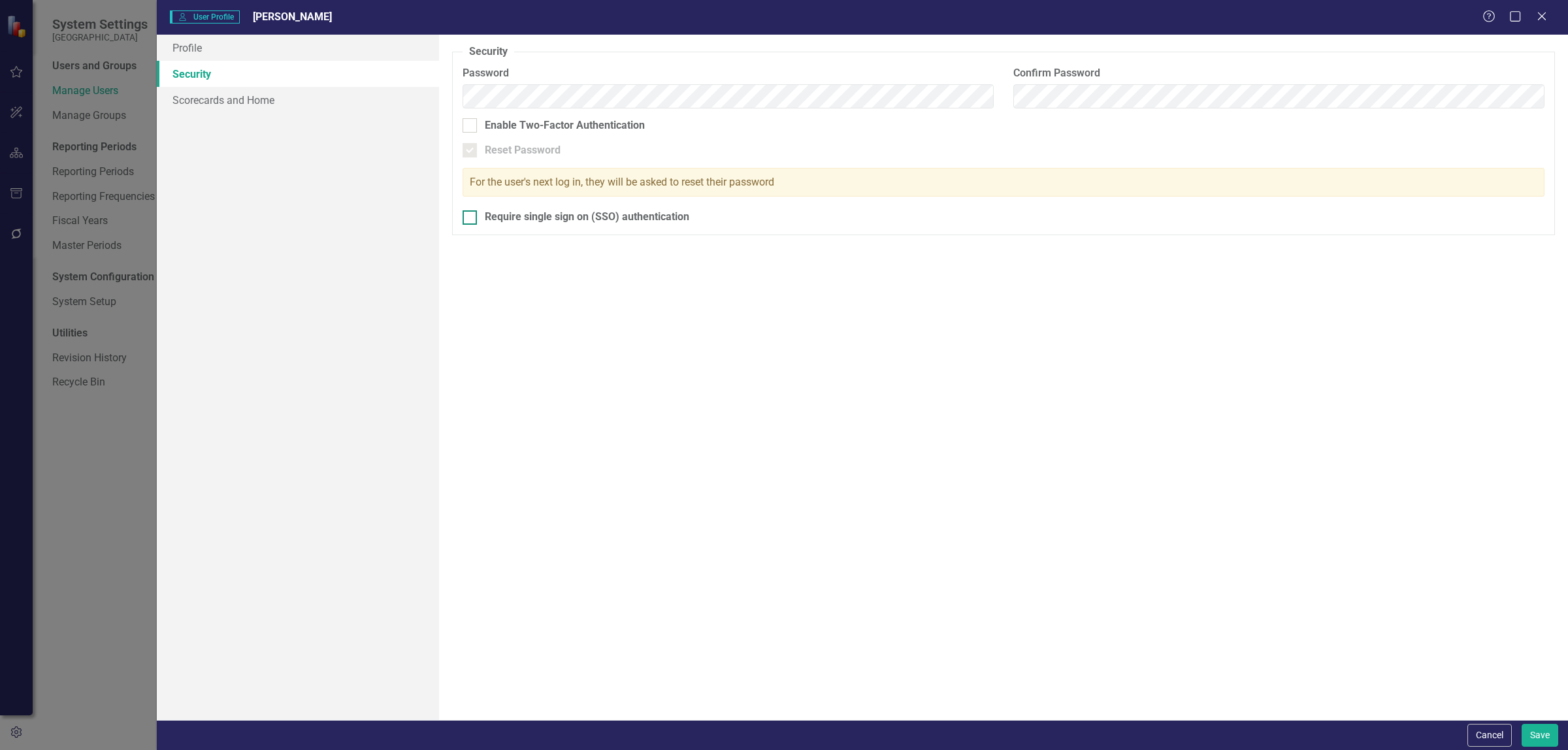
click at [465, 215] on input "Require single sign on (SSO) authentication" at bounding box center [467, 215] width 8 height 8
checkbox input "true"
click at [222, 108] on link "Scorecards and Home" at bounding box center [298, 100] width 283 height 26
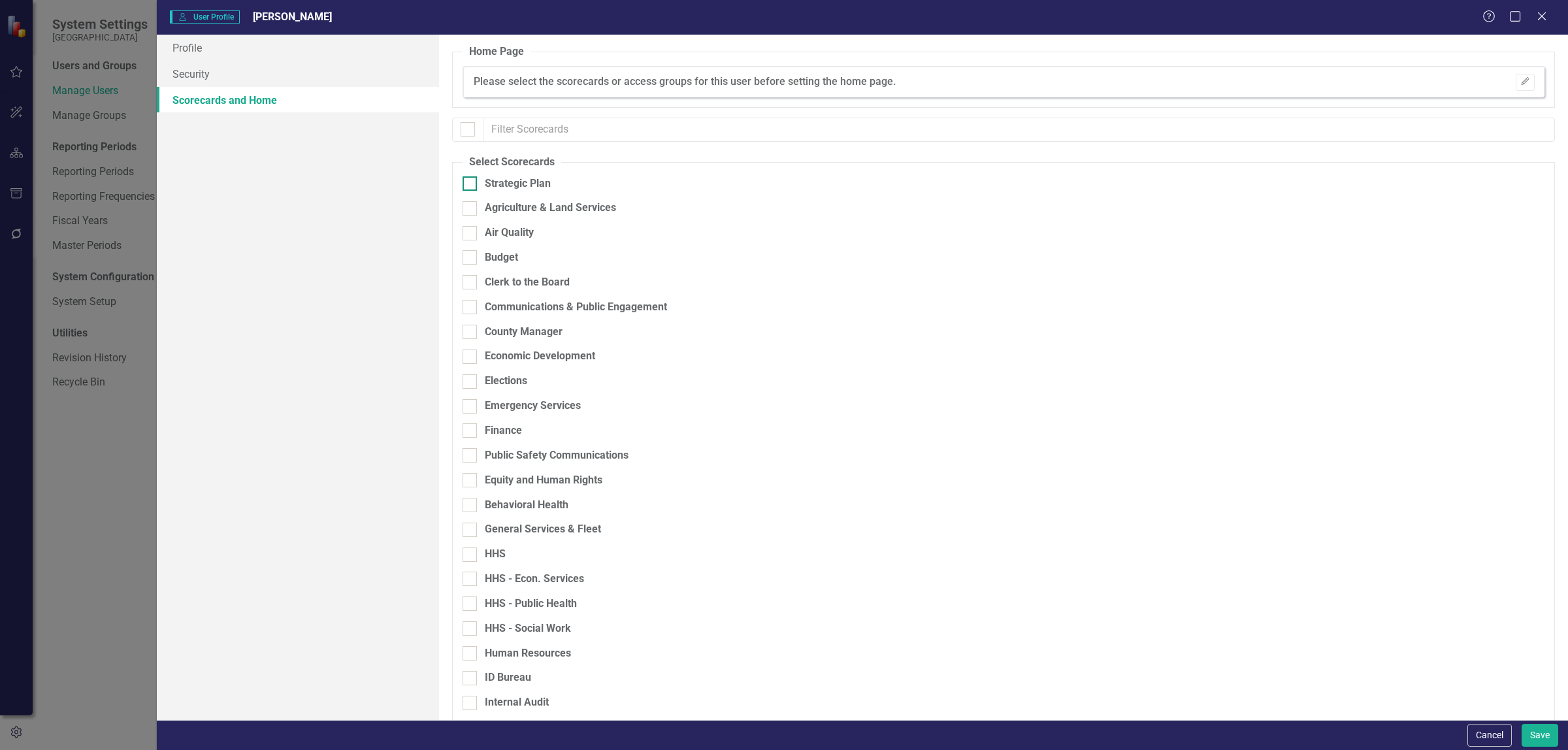
click at [467, 181] on input "Strategic Plan" at bounding box center [467, 181] width 8 height 8
checkbox input "true"
click at [475, 208] on div at bounding box center [470, 208] width 14 height 14
click at [471, 208] on input "Agriculture & Land Services" at bounding box center [467, 206] width 8 height 8
checkbox input "true"
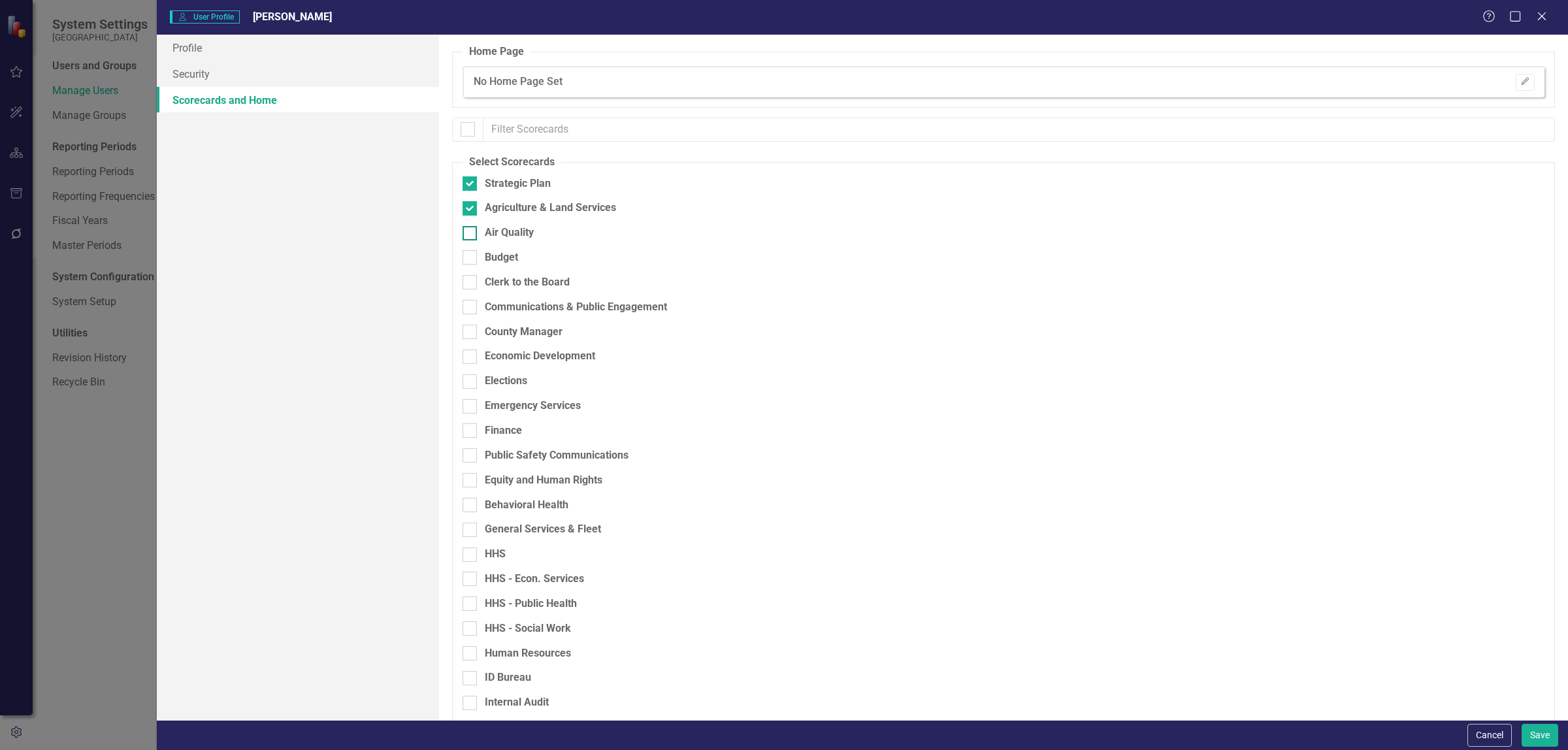
click at [473, 226] on div at bounding box center [470, 233] width 14 height 14
click at [471, 226] on input "Air Quality" at bounding box center [467, 230] width 8 height 8
checkbox input "true"
click at [468, 252] on input "Budget" at bounding box center [467, 254] width 8 height 8
checkbox input "true"
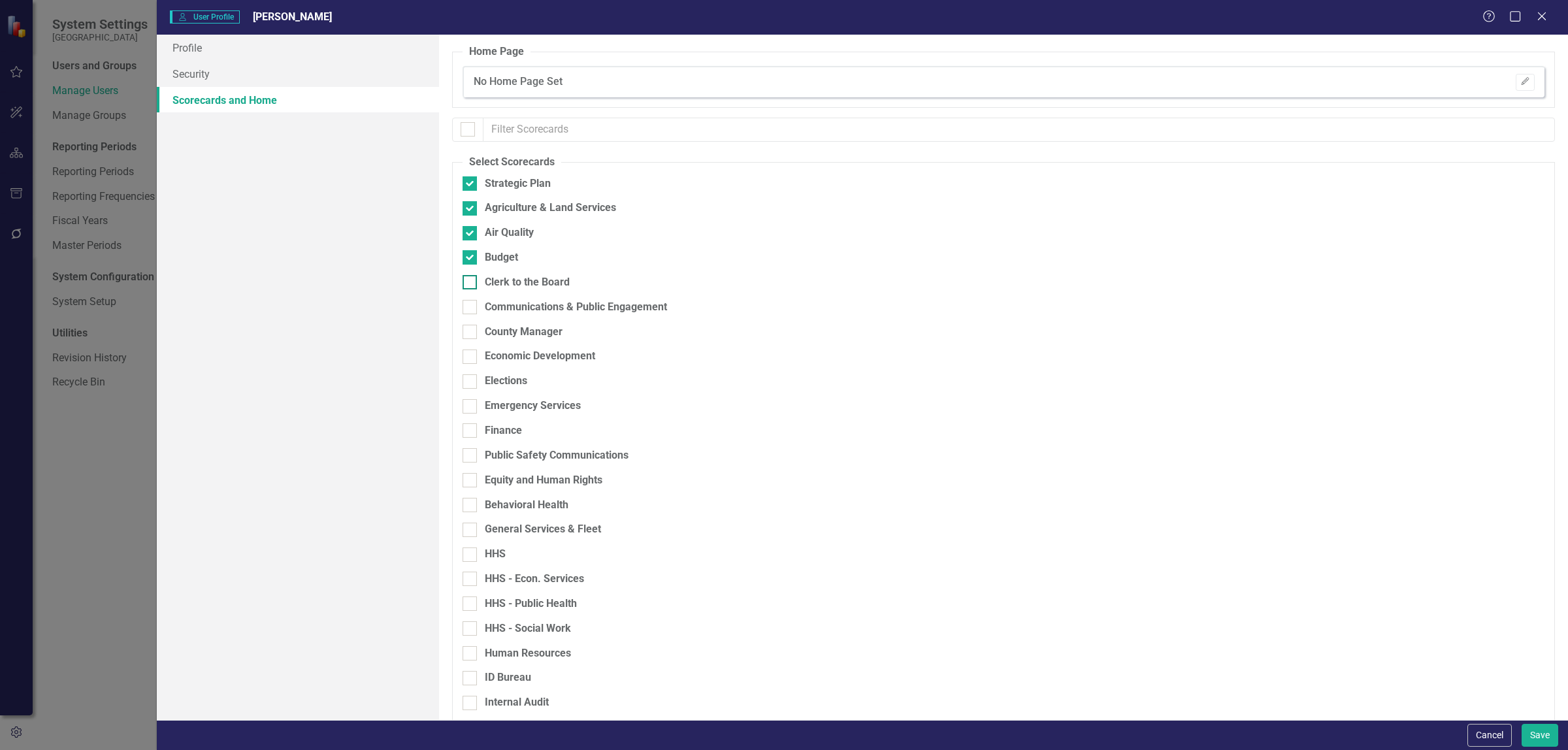
click at [479, 278] on div "Clerk to the Board" at bounding box center [935, 282] width 945 height 15
click at [471, 278] on input "Clerk to the Board" at bounding box center [467, 279] width 8 height 8
checkbox input "true"
click at [471, 302] on div at bounding box center [470, 307] width 14 height 14
click at [471, 302] on input "Communications & Public Engagement" at bounding box center [467, 304] width 8 height 8
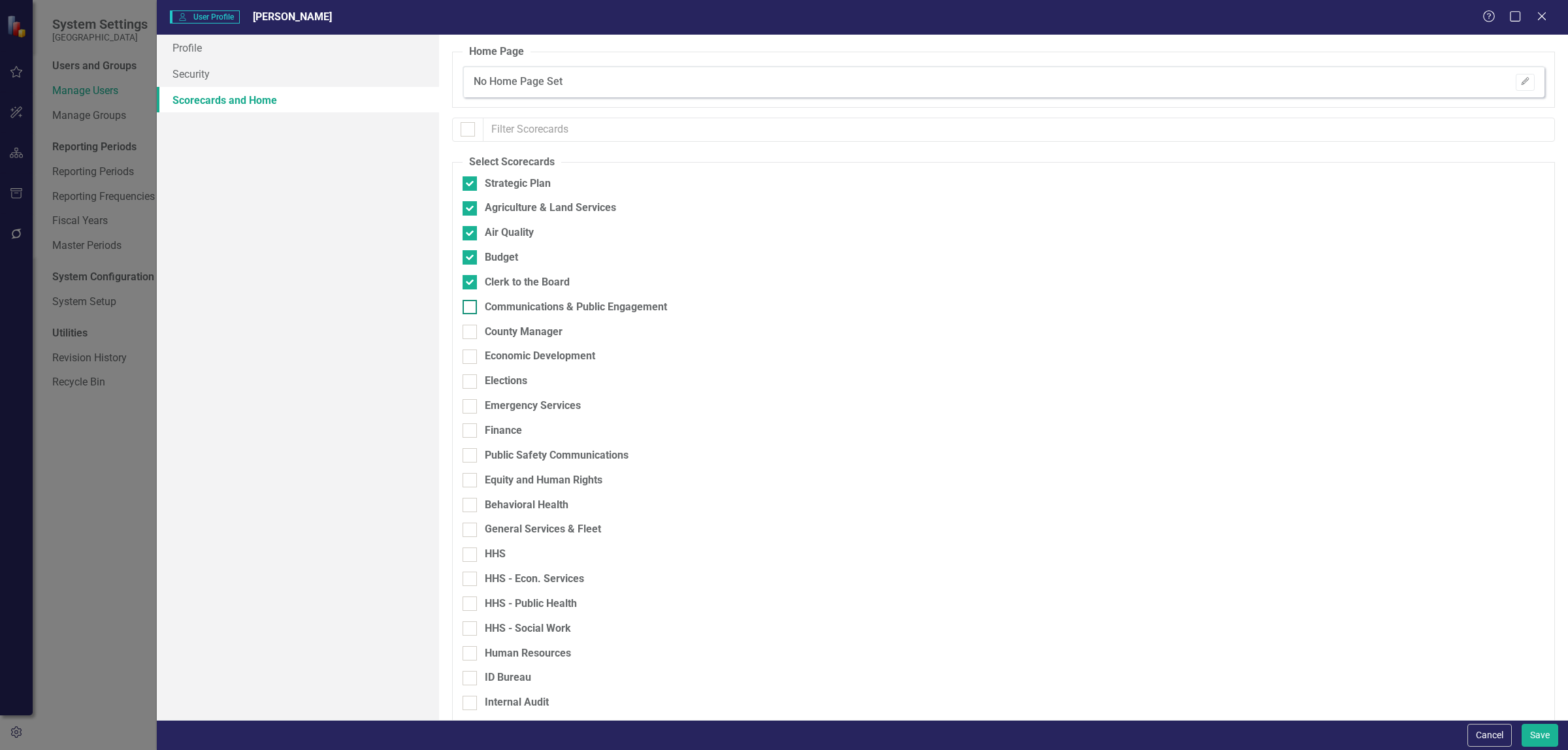
checkbox input "true"
click at [470, 332] on input "County Manager" at bounding box center [467, 329] width 8 height 8
checkbox input "true"
click at [471, 352] on div at bounding box center [470, 357] width 14 height 14
click at [471, 352] on input "Economic Development" at bounding box center [467, 354] width 8 height 8
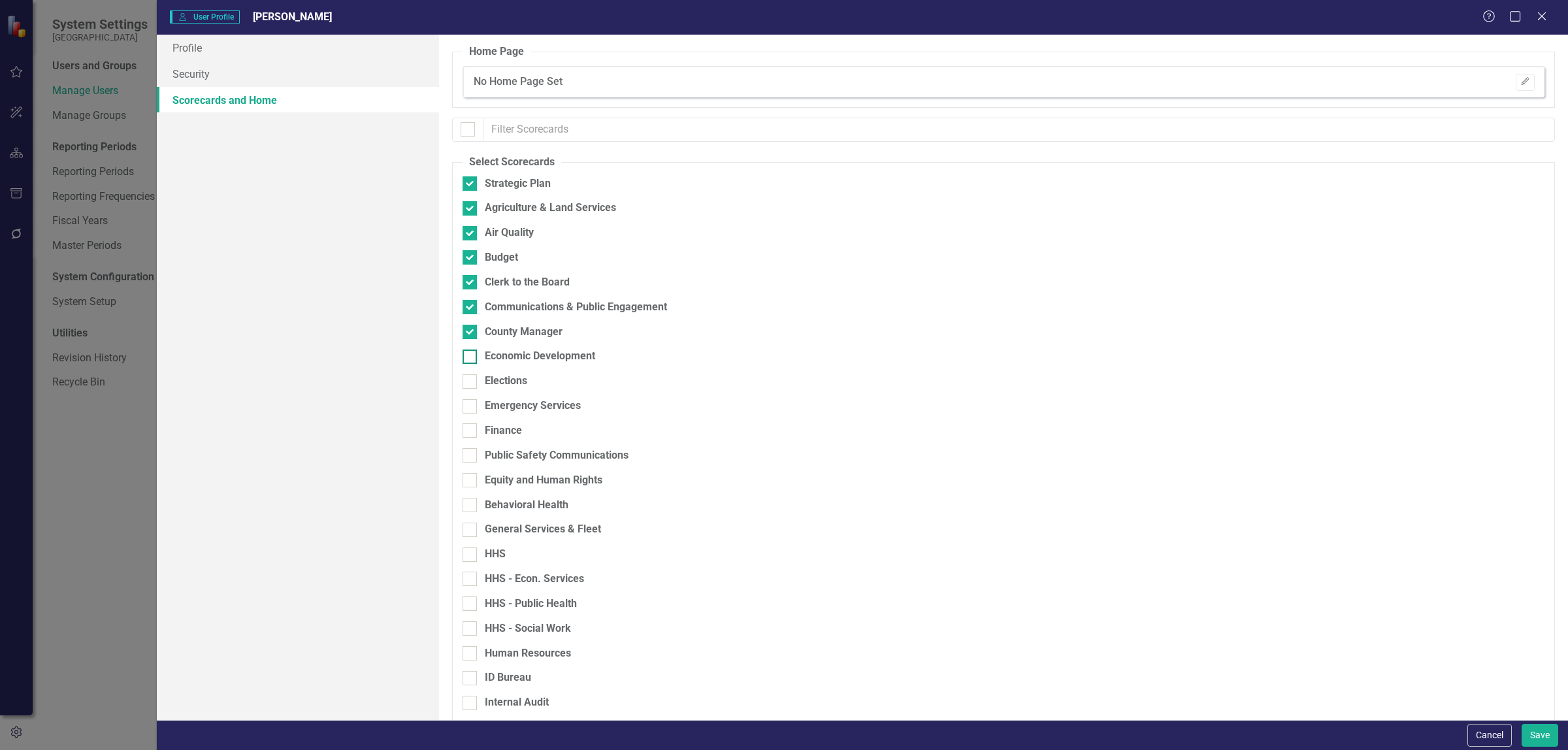
checkbox input "true"
click at [468, 376] on input "Elections" at bounding box center [467, 379] width 8 height 8
checkbox input "true"
click at [466, 400] on input "Emergency Services" at bounding box center [467, 403] width 8 height 8
checkbox input "true"
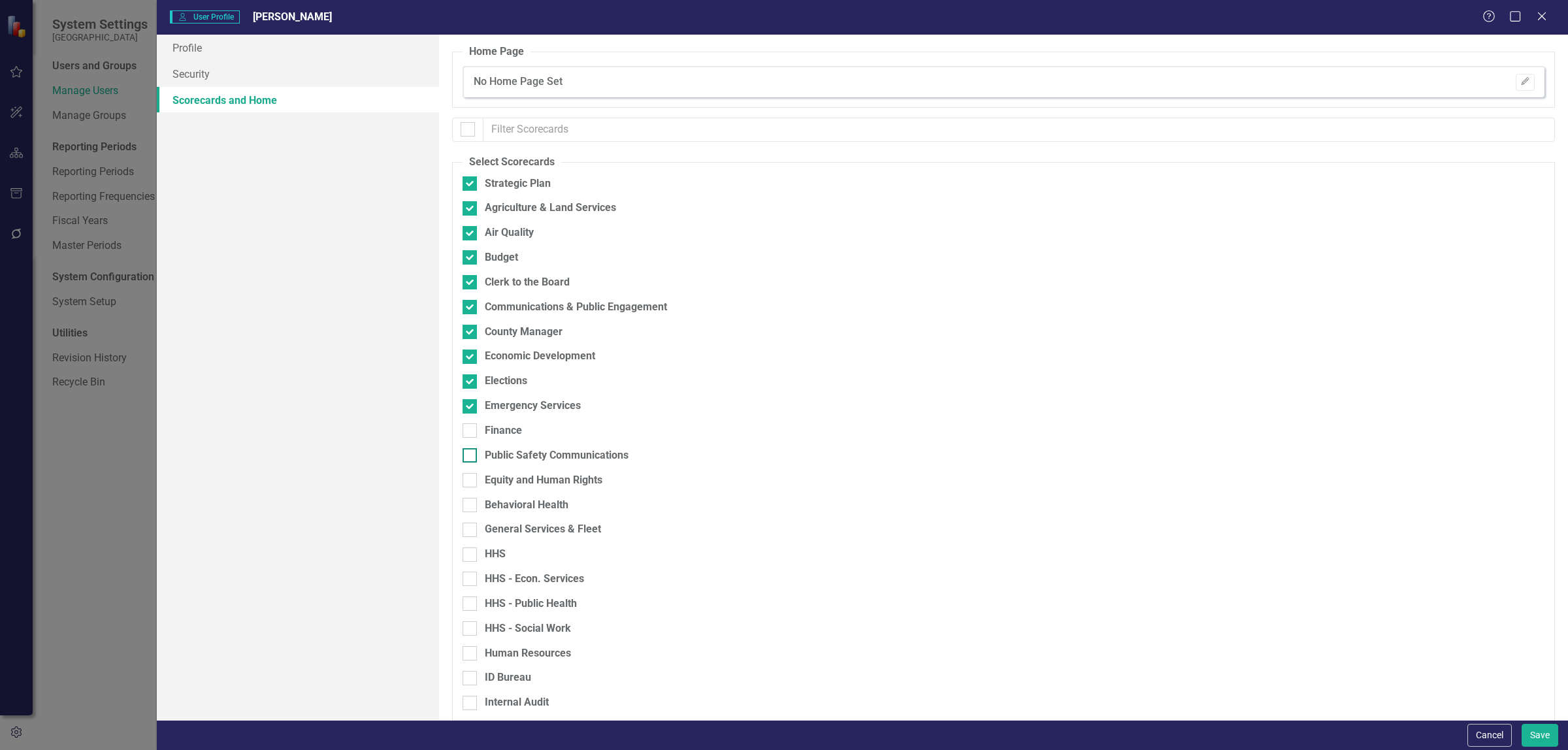
drag, startPoint x: 472, startPoint y: 425, endPoint x: 470, endPoint y: 451, distance: 26.1
click at [472, 427] on div at bounding box center [470, 430] width 14 height 14
click at [471, 427] on input "Finance" at bounding box center [467, 427] width 8 height 8
checkbox input "true"
click at [470, 452] on input "Public Safety Communications" at bounding box center [467, 453] width 8 height 8
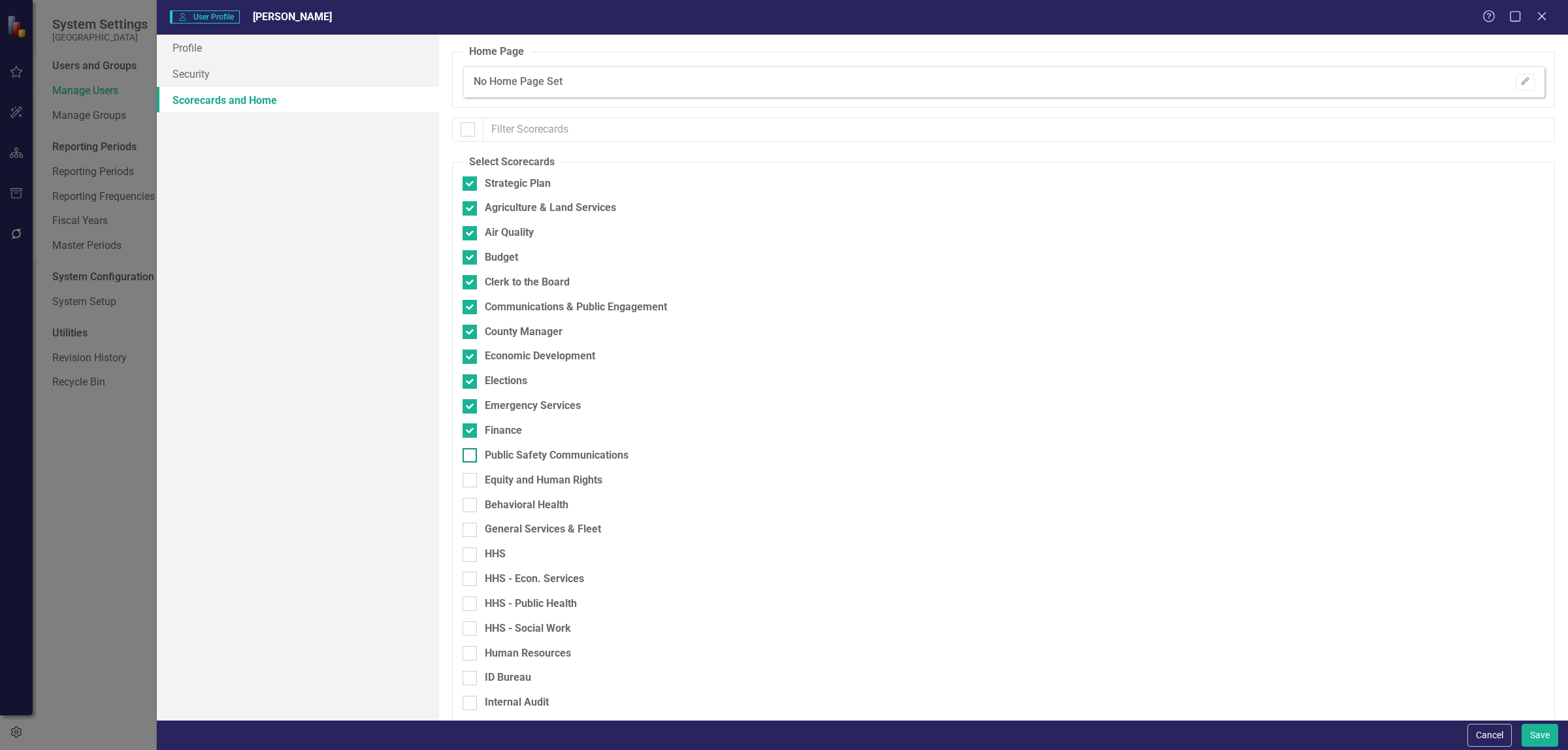
checkbox input "true"
click at [466, 479] on input "Equity and Human Rights" at bounding box center [467, 477] width 8 height 8
checkbox input "true"
click at [466, 504] on input "Behavioral Health" at bounding box center [467, 502] width 8 height 8
checkbox input "true"
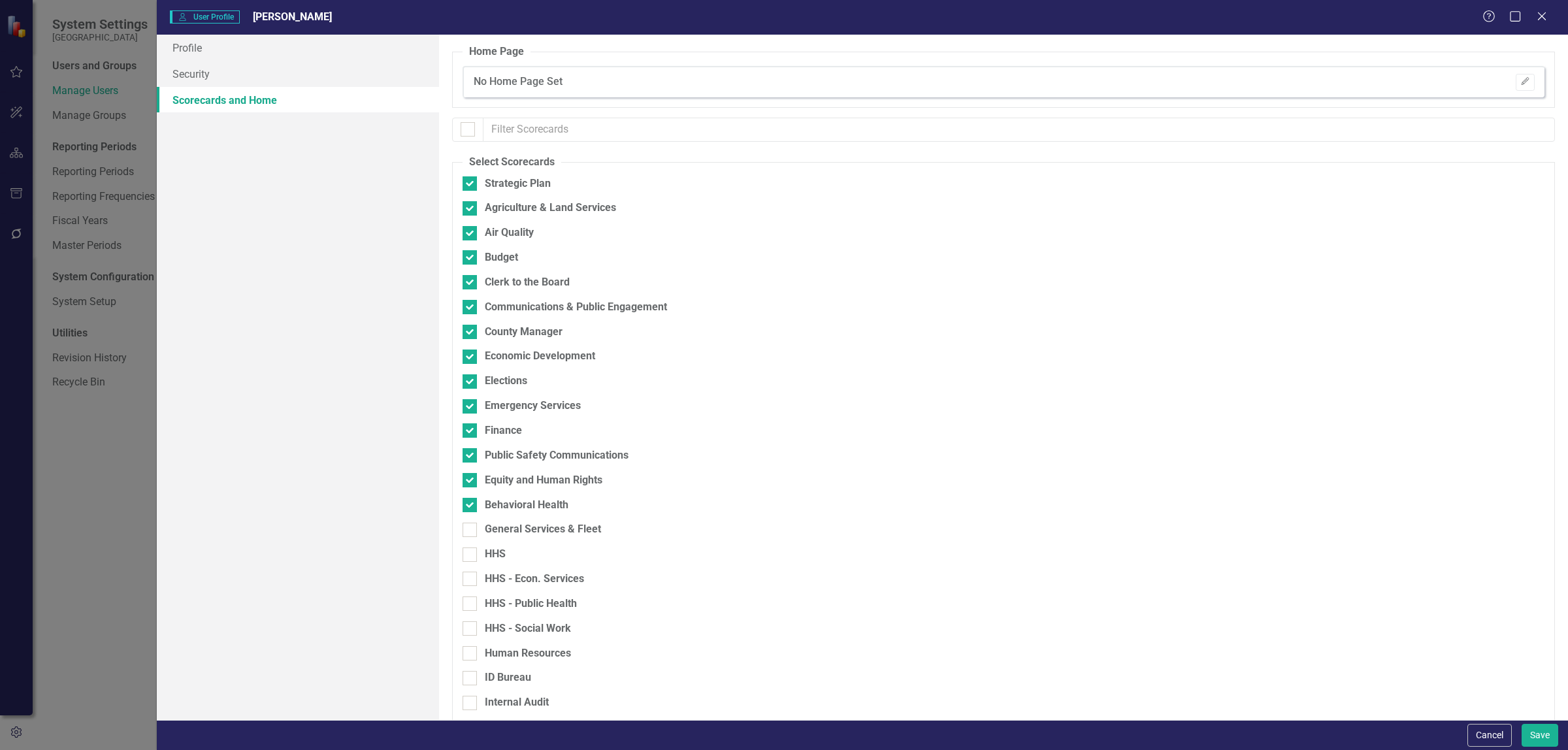
click at [471, 520] on div "Behavioral Health" at bounding box center [935, 510] width 945 height 25
click at [472, 532] on div at bounding box center [470, 530] width 14 height 14
click at [471, 531] on input "General Services & Fleet" at bounding box center [467, 527] width 8 height 8
checkbox input "true"
drag, startPoint x: 475, startPoint y: 550, endPoint x: 477, endPoint y: 572, distance: 22.1
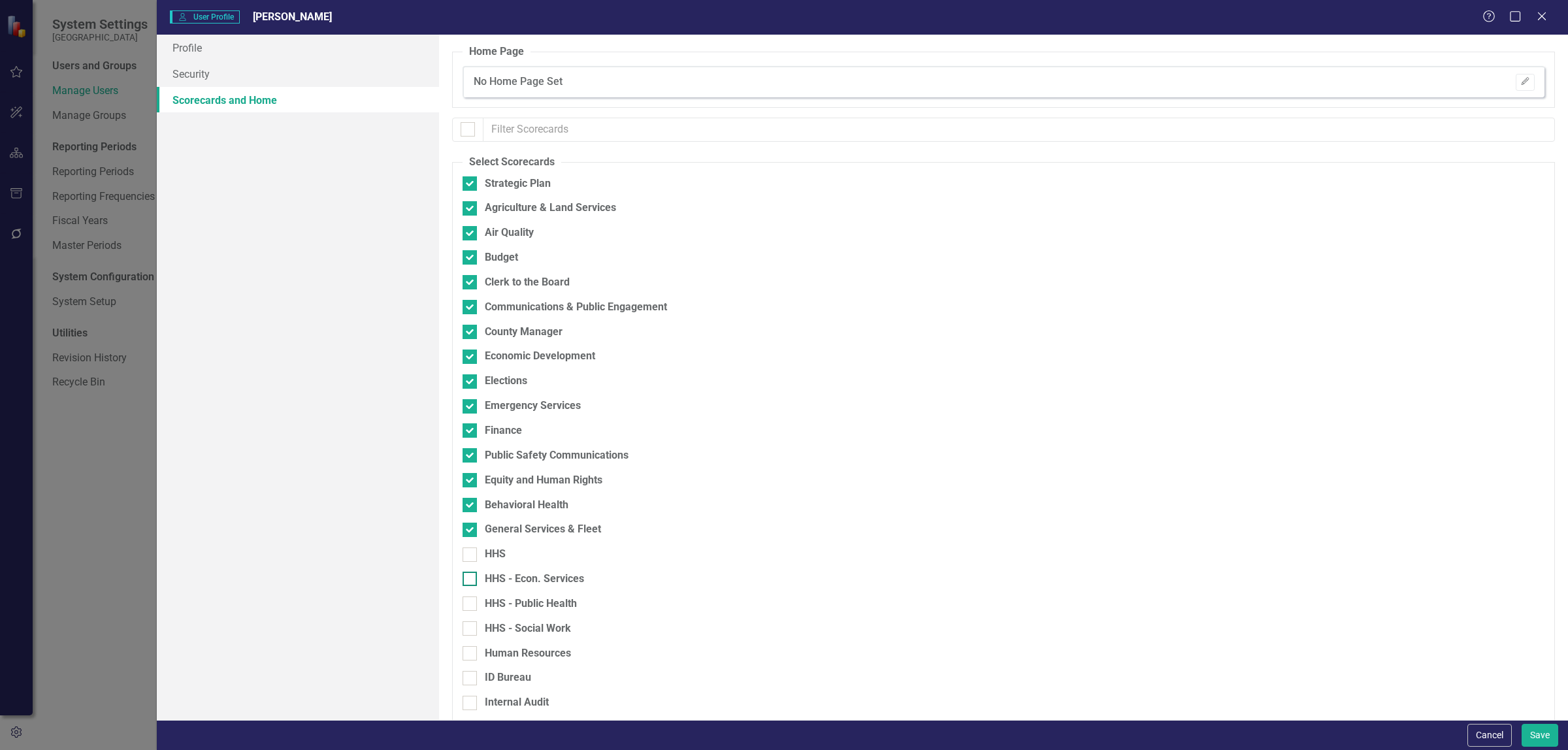
click at [475, 553] on div at bounding box center [470, 554] width 14 height 14
click at [471, 553] on input "HHS" at bounding box center [467, 552] width 8 height 8
checkbox input "true"
click at [474, 581] on div at bounding box center [470, 578] width 14 height 14
click at [471, 580] on input "HHS - Econ. Services" at bounding box center [467, 576] width 8 height 8
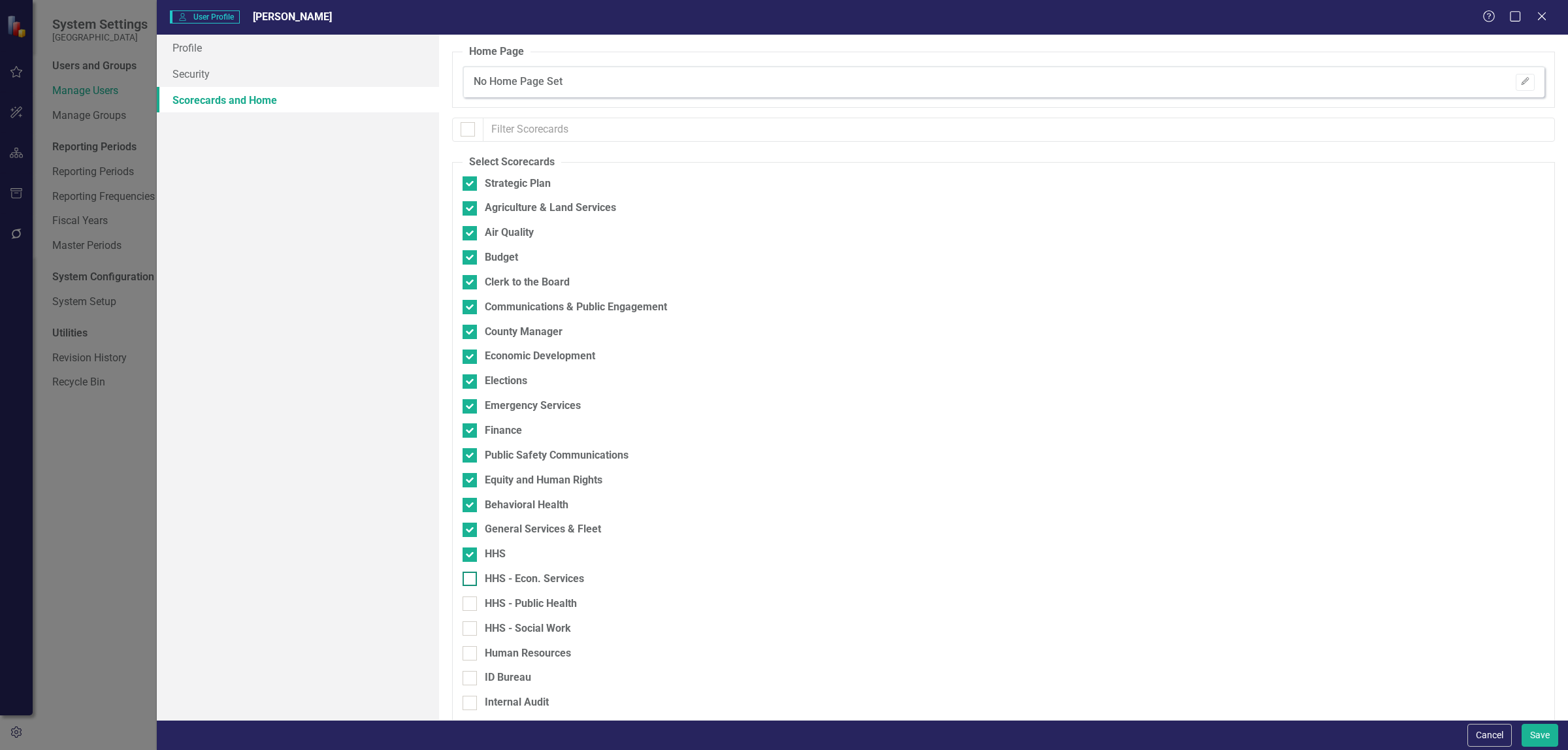
checkbox input "true"
click at [471, 605] on div at bounding box center [470, 604] width 14 height 14
click at [471, 605] on input "HHS - Public Health" at bounding box center [467, 601] width 8 height 8
checkbox input "true"
click at [472, 625] on div at bounding box center [470, 629] width 14 height 14
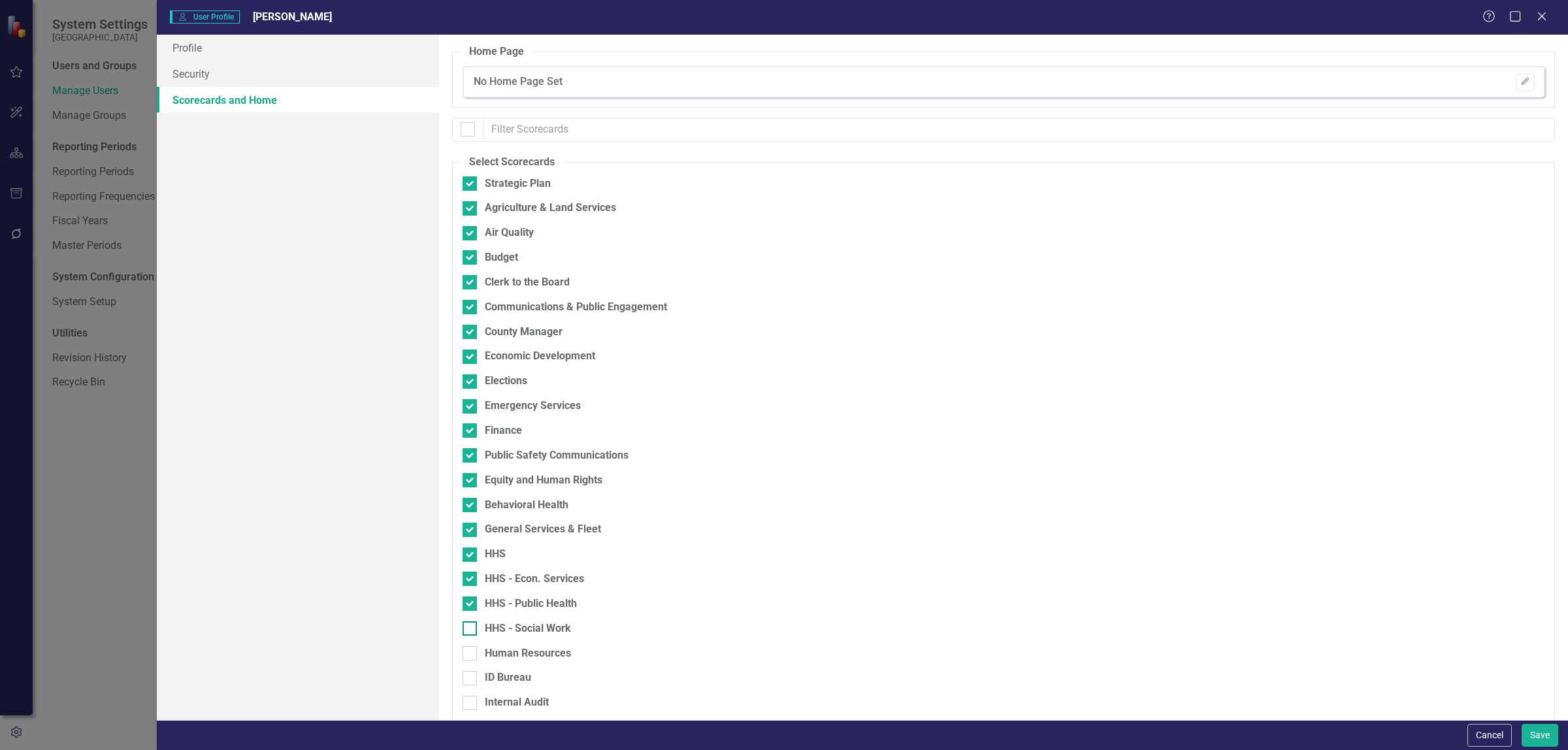
click at [471, 625] on input "HHS - Social Work" at bounding box center [467, 626] width 8 height 8
checkbox input "true"
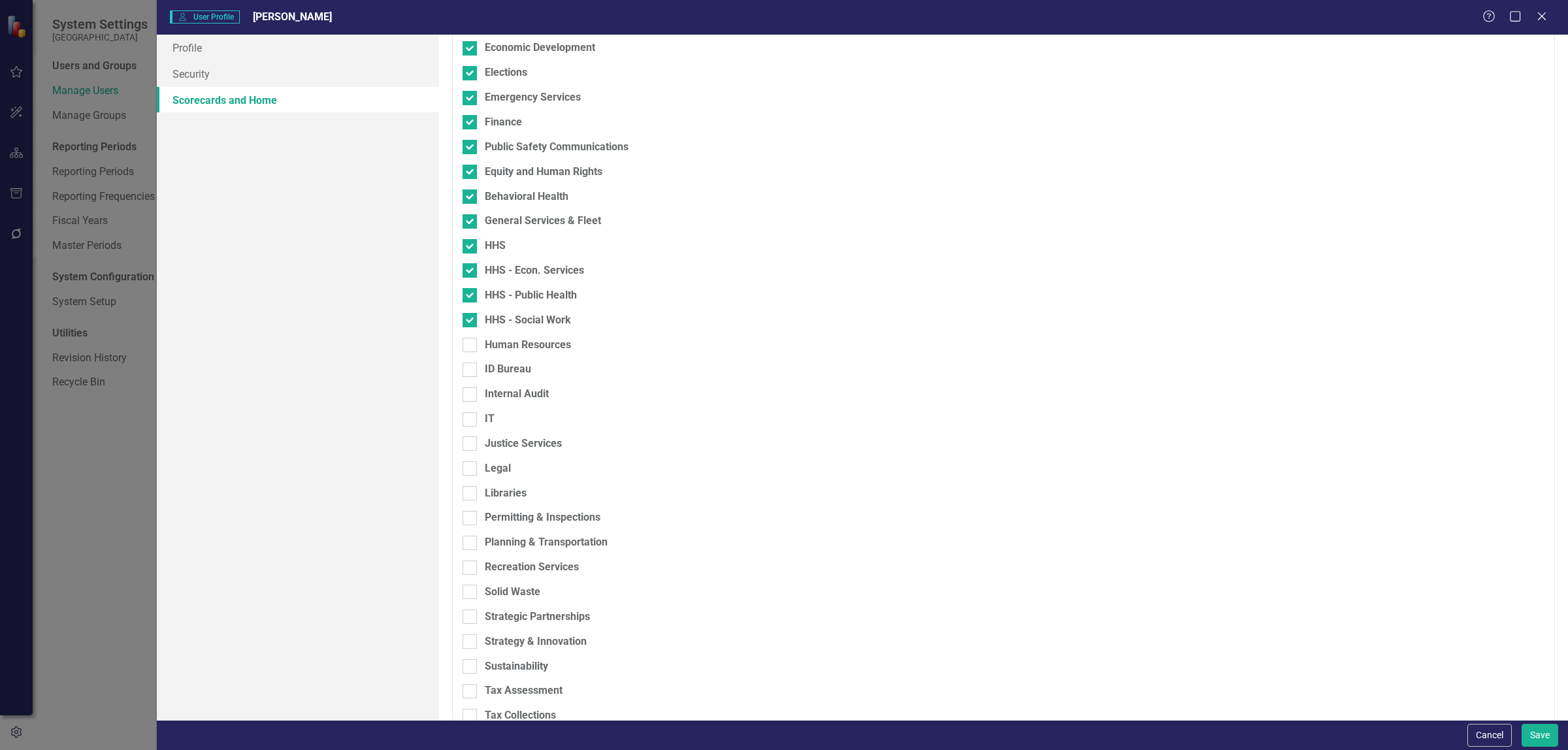
scroll to position [311, 0]
click at [468, 345] on div at bounding box center [470, 342] width 14 height 14
click at [468, 343] on input "Human Resources" at bounding box center [467, 339] width 8 height 8
checkbox input "true"
click at [466, 364] on input "ID Bureau" at bounding box center [467, 364] width 8 height 8
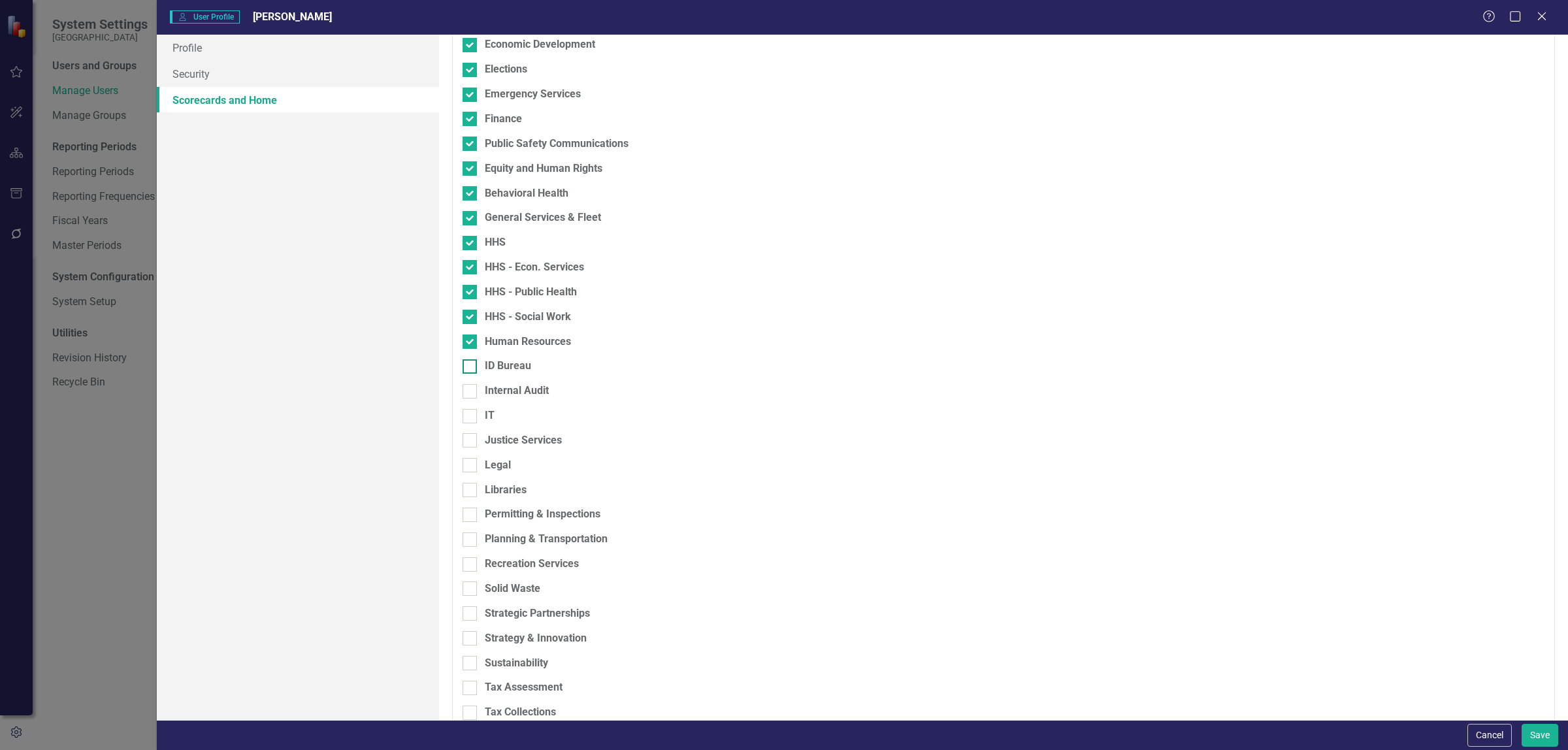
checkbox input "true"
click at [469, 395] on div at bounding box center [470, 391] width 14 height 14
click at [469, 393] on input "Internal Audit" at bounding box center [467, 388] width 8 height 8
checkbox input "true"
click at [469, 419] on div at bounding box center [470, 416] width 14 height 14
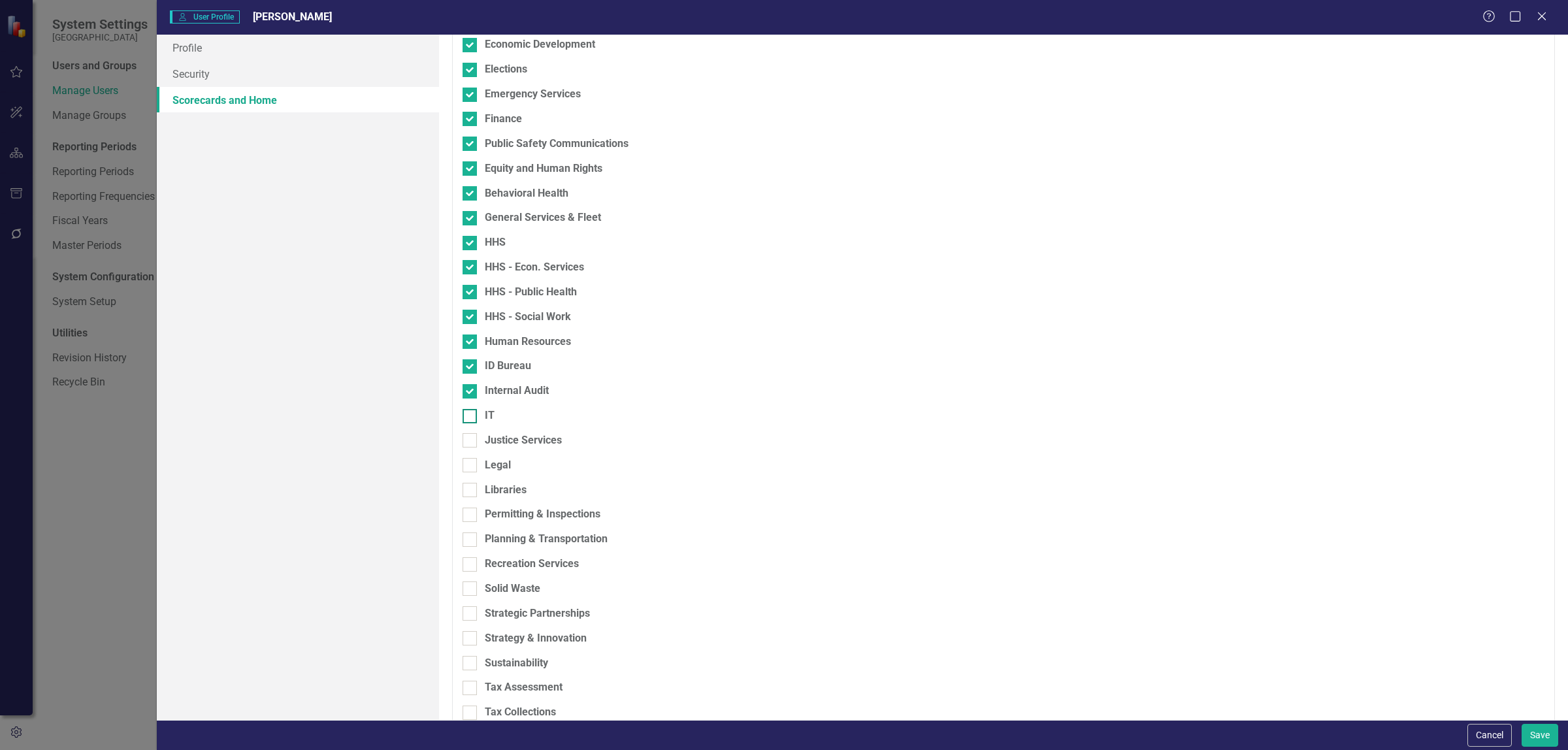
click at [469, 417] on input "IT" at bounding box center [467, 413] width 8 height 8
checkbox input "true"
click at [473, 443] on div at bounding box center [470, 440] width 14 height 14
click at [471, 441] on input "Justice Services" at bounding box center [467, 437] width 8 height 8
checkbox input "true"
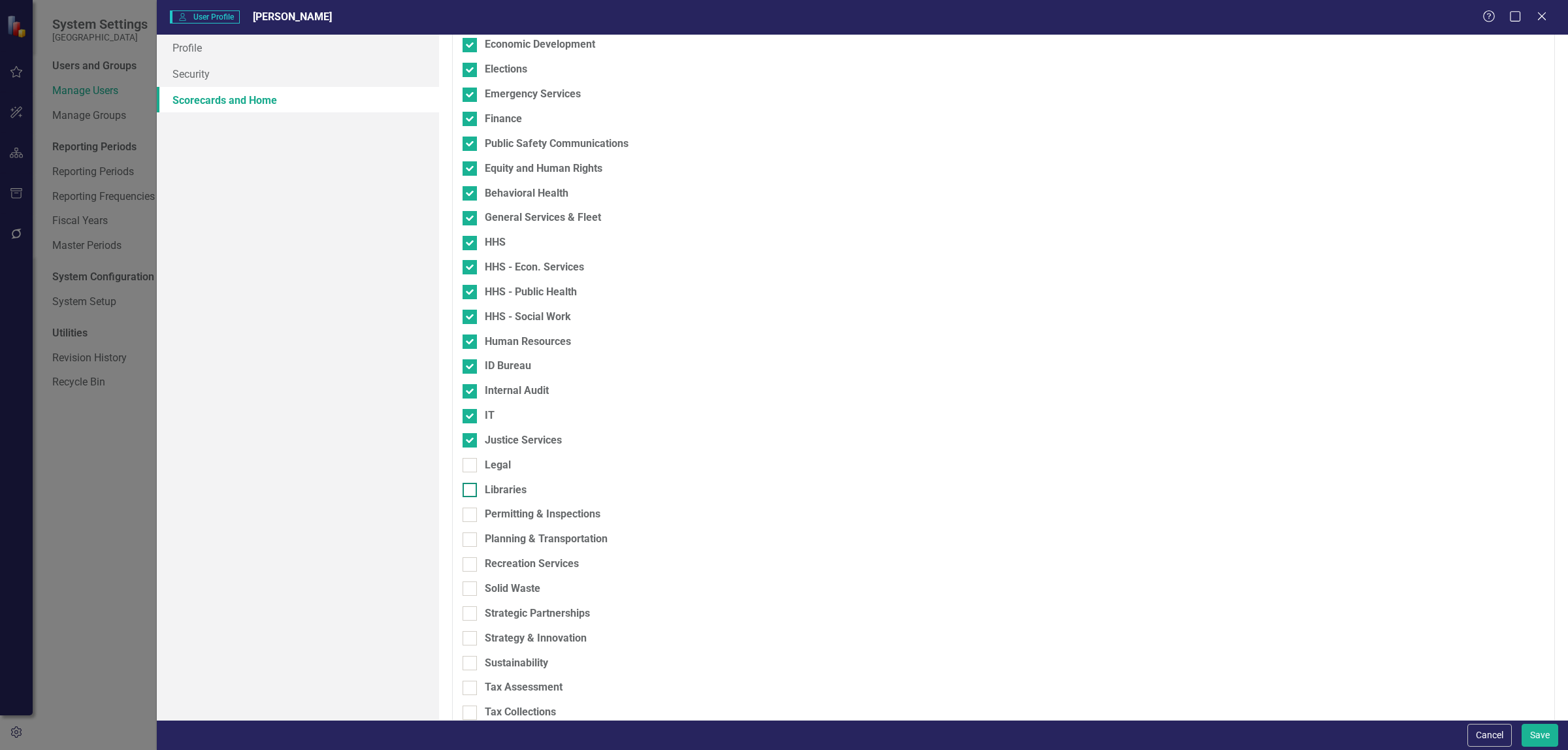
drag, startPoint x: 470, startPoint y: 468, endPoint x: 469, endPoint y: 487, distance: 19.0
click at [470, 470] on div at bounding box center [470, 465] width 14 height 14
click at [470, 466] on input "Legal" at bounding box center [467, 462] width 8 height 8
checkbox input "true"
click at [468, 490] on input "Libraries" at bounding box center [467, 487] width 8 height 8
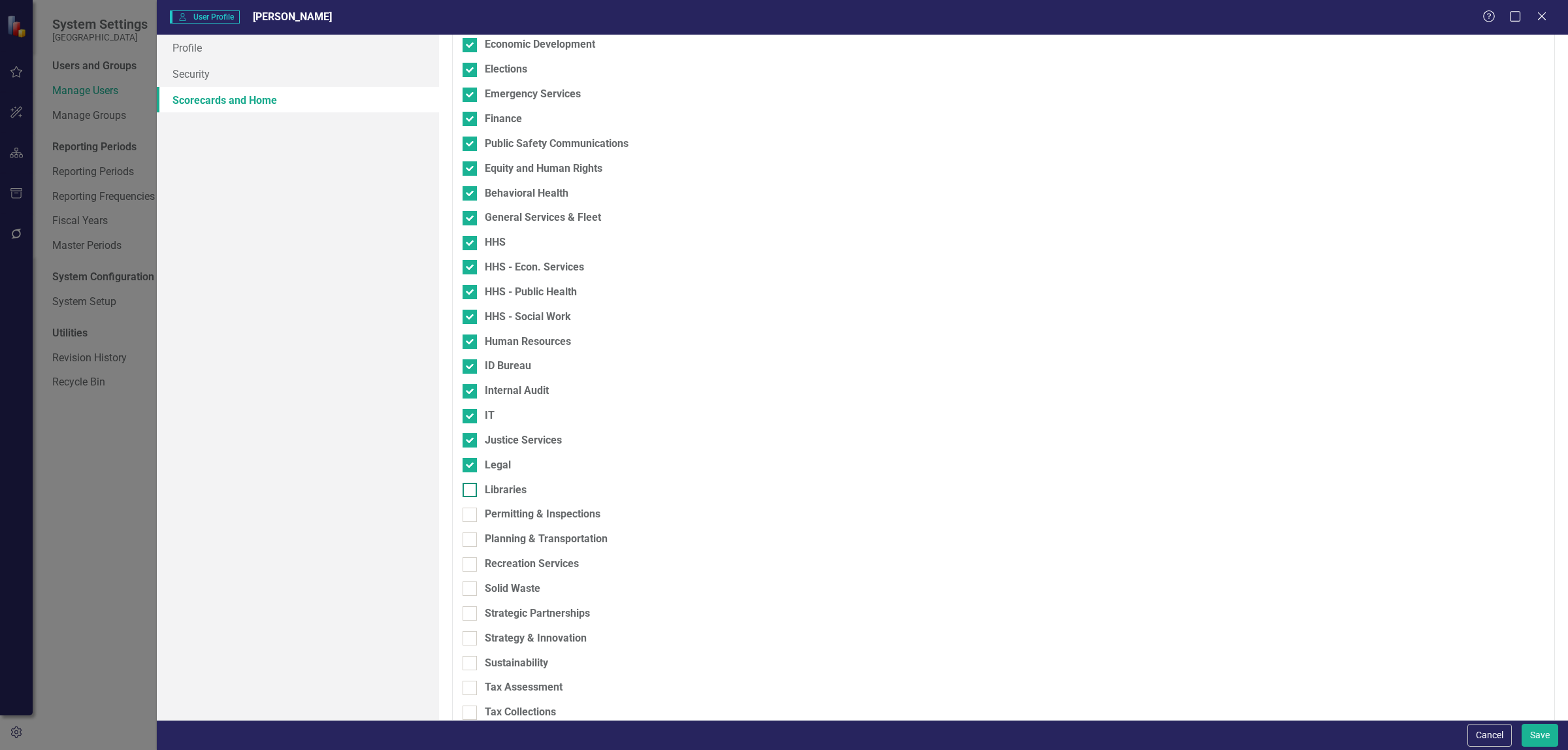
checkbox input "true"
drag, startPoint x: 468, startPoint y: 517, endPoint x: 470, endPoint y: 529, distance: 12.2
click at [468, 518] on div at bounding box center [470, 515] width 14 height 14
click at [468, 516] on input "Permitting & Inspections" at bounding box center [467, 512] width 8 height 8
checkbox input "true"
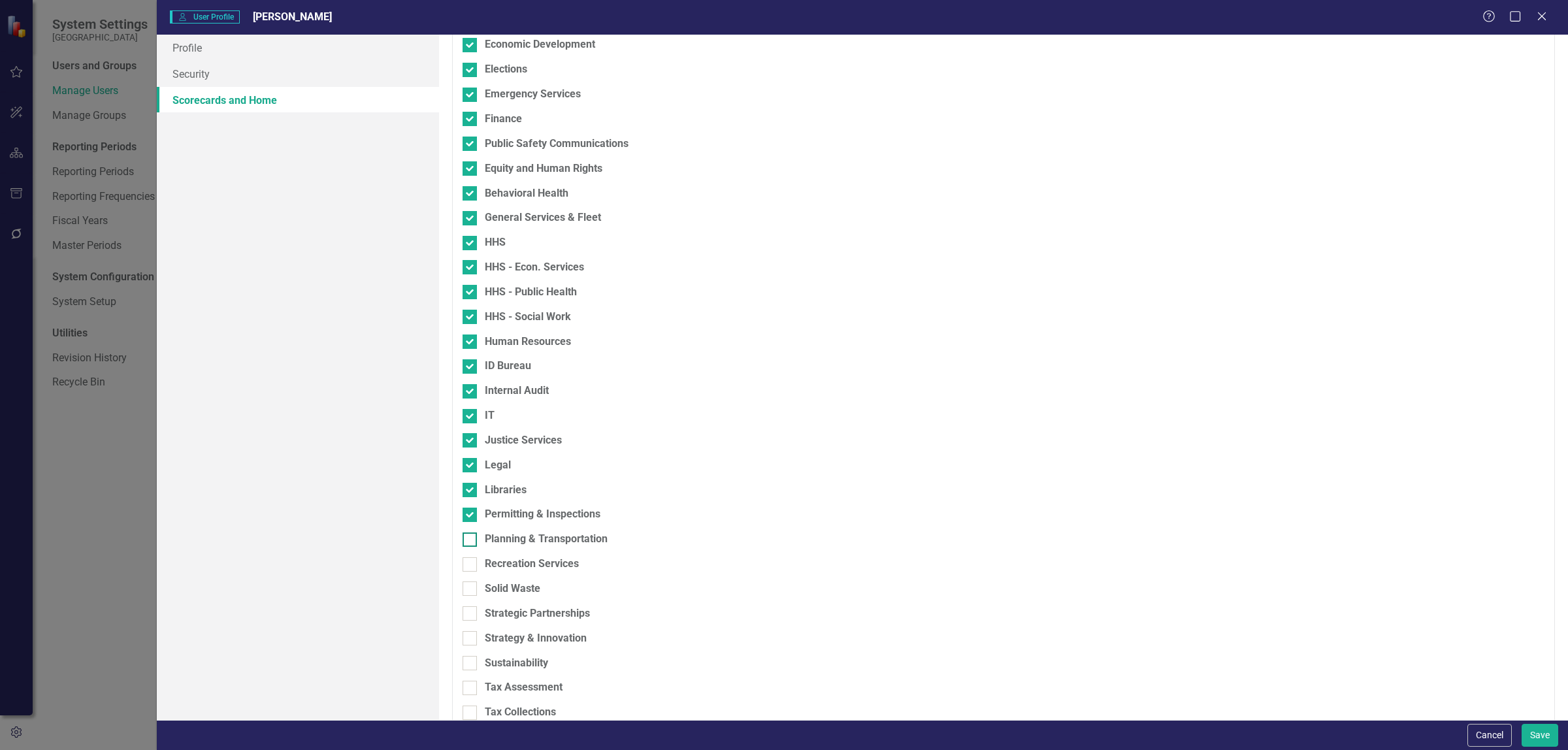
click at [471, 537] on div at bounding box center [470, 540] width 14 height 14
click at [471, 537] on input "Planning & Transportation" at bounding box center [467, 537] width 8 height 8
checkbox input "true"
drag, startPoint x: 473, startPoint y: 569, endPoint x: 471, endPoint y: 576, distance: 7.3
click at [472, 569] on div at bounding box center [470, 564] width 14 height 14
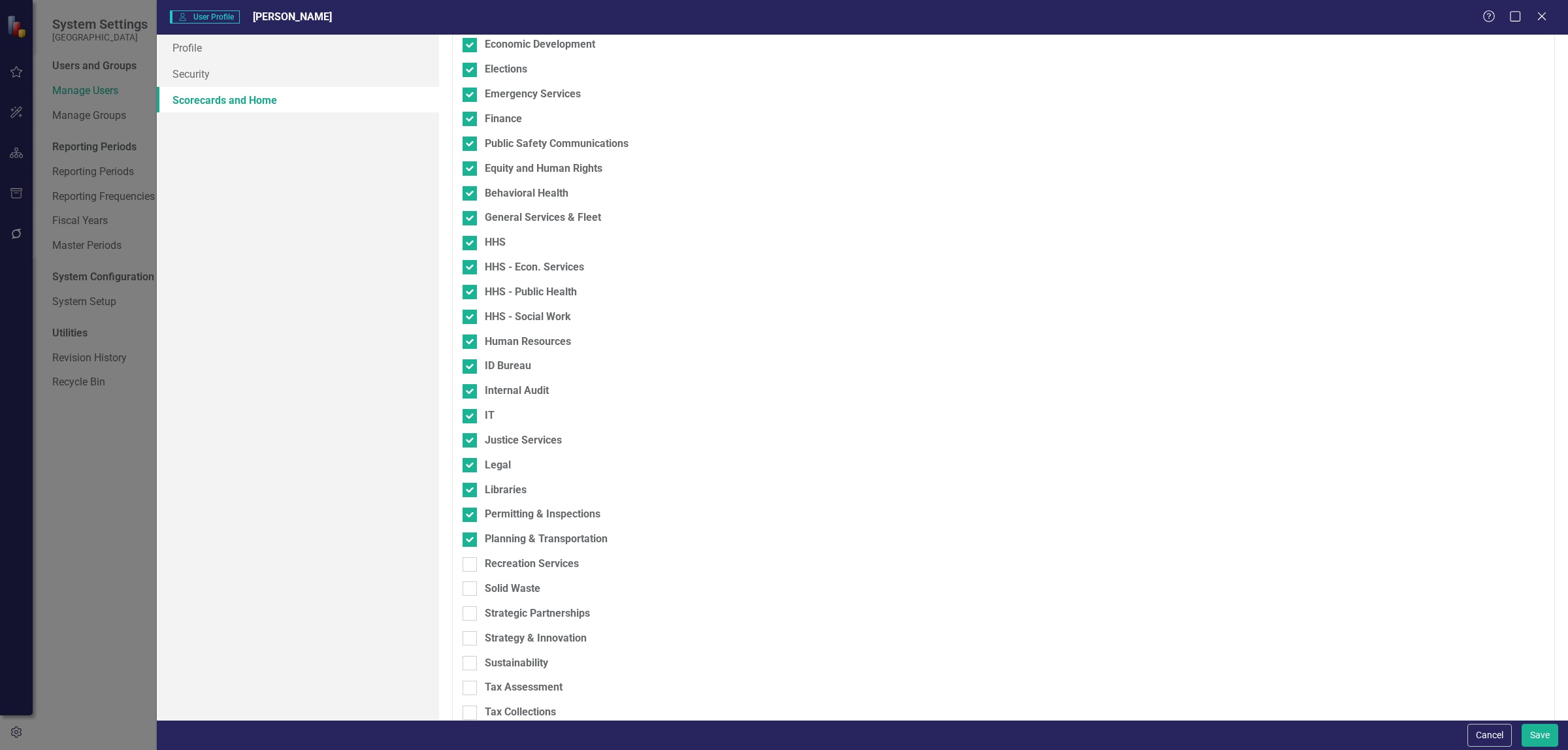
click at [471, 566] on input "Recreation Services" at bounding box center [467, 561] width 8 height 8
checkbox input "true"
click at [469, 585] on input "Solid Waste" at bounding box center [467, 585] width 8 height 8
checkbox input "true"
click at [470, 605] on div "Solid Waste" at bounding box center [935, 593] width 945 height 25
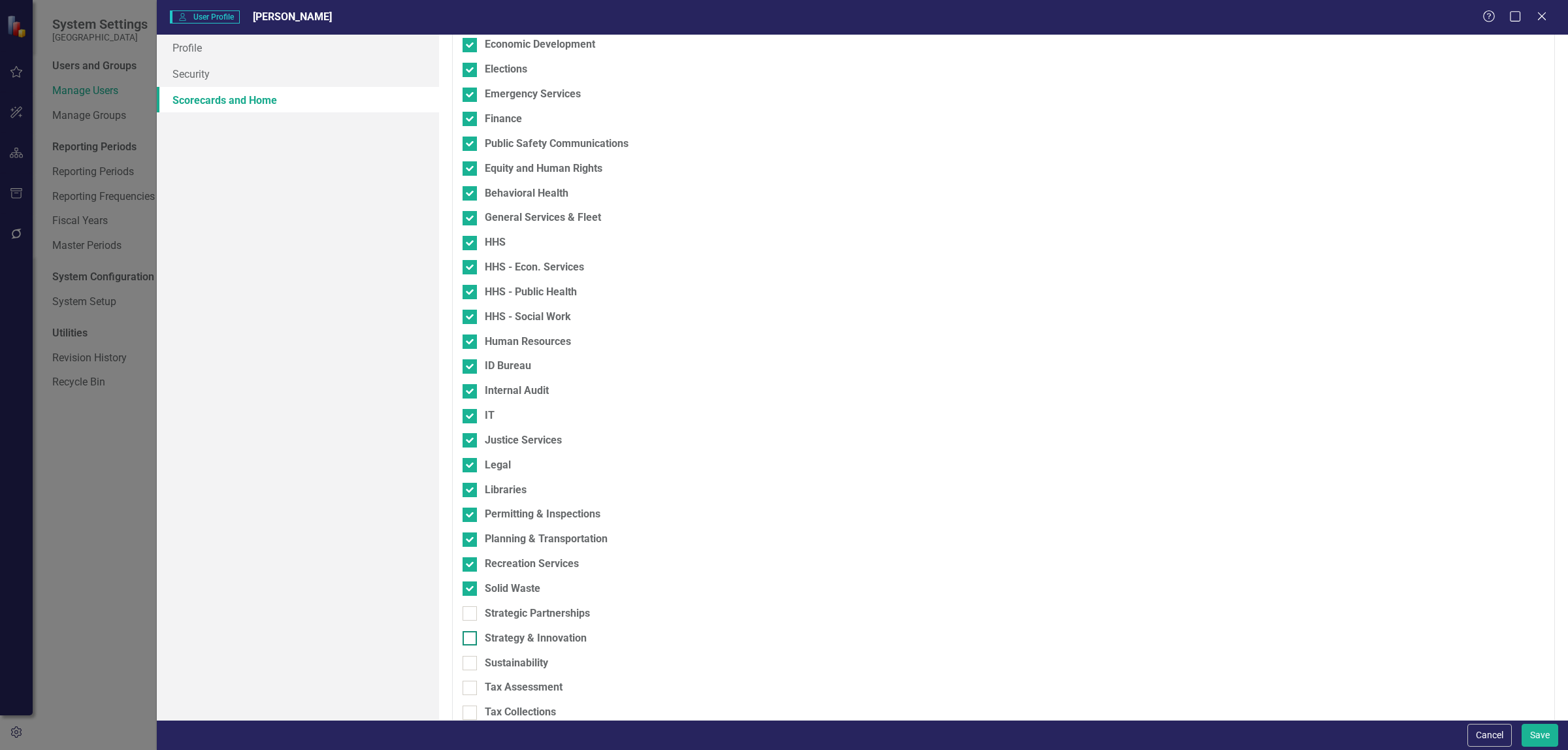
click at [471, 637] on div at bounding box center [470, 638] width 14 height 14
click at [471, 637] on input "Strategy & Innovation" at bounding box center [467, 636] width 8 height 8
checkbox input "true"
click at [477, 613] on div "Strategic Partnerships" at bounding box center [935, 613] width 945 height 15
click at [471, 613] on input "Strategic Partnerships" at bounding box center [467, 610] width 8 height 8
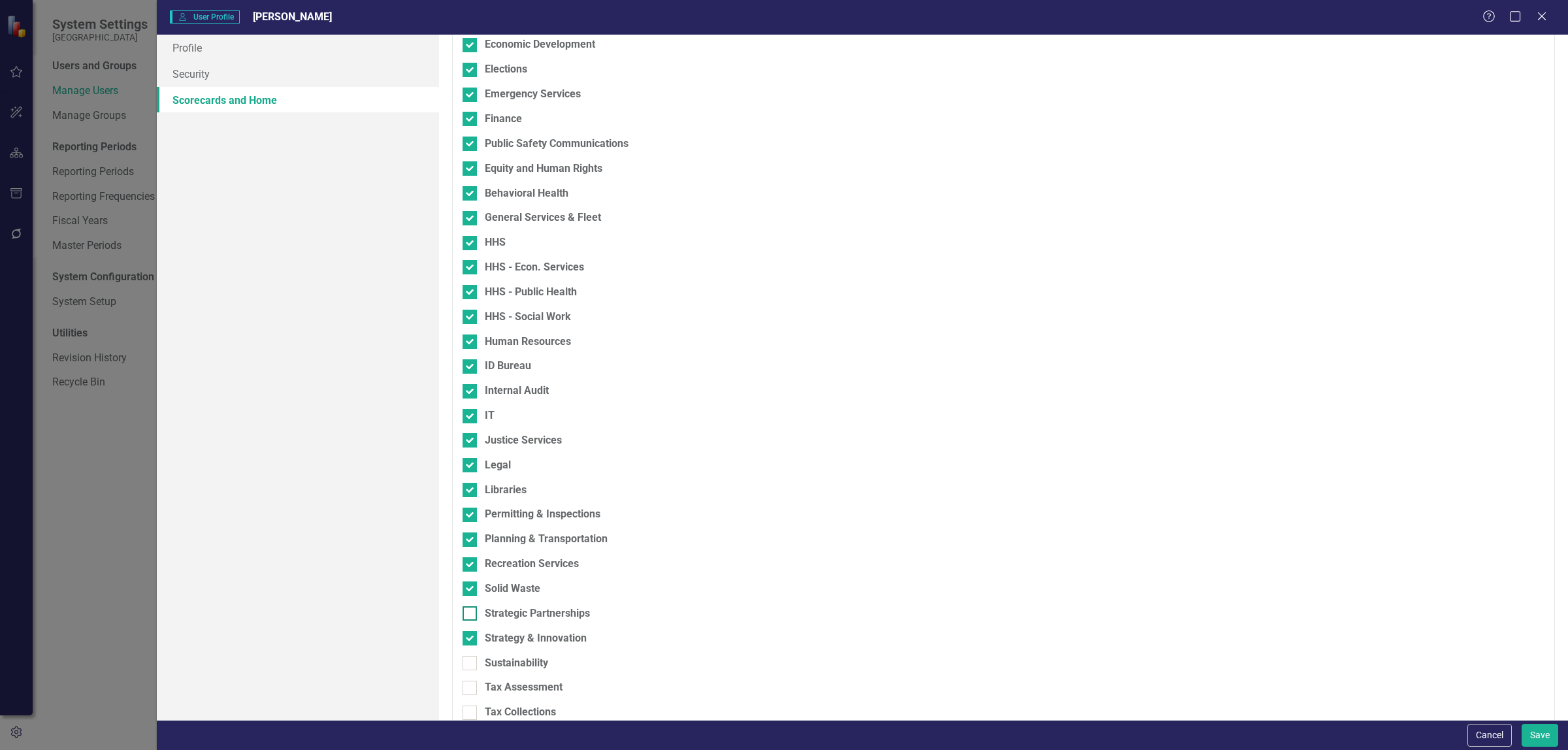
checkbox input "true"
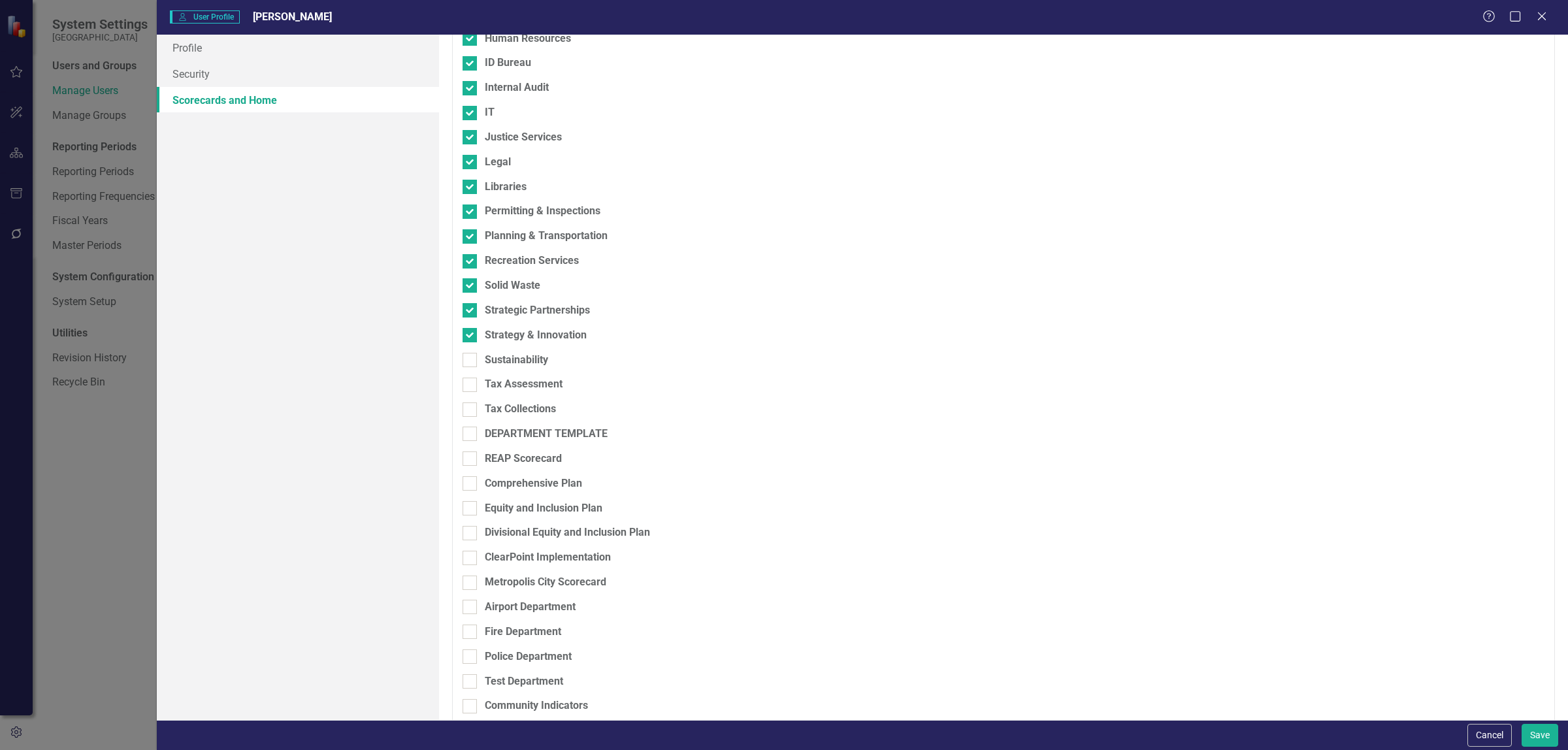
scroll to position [678, 0]
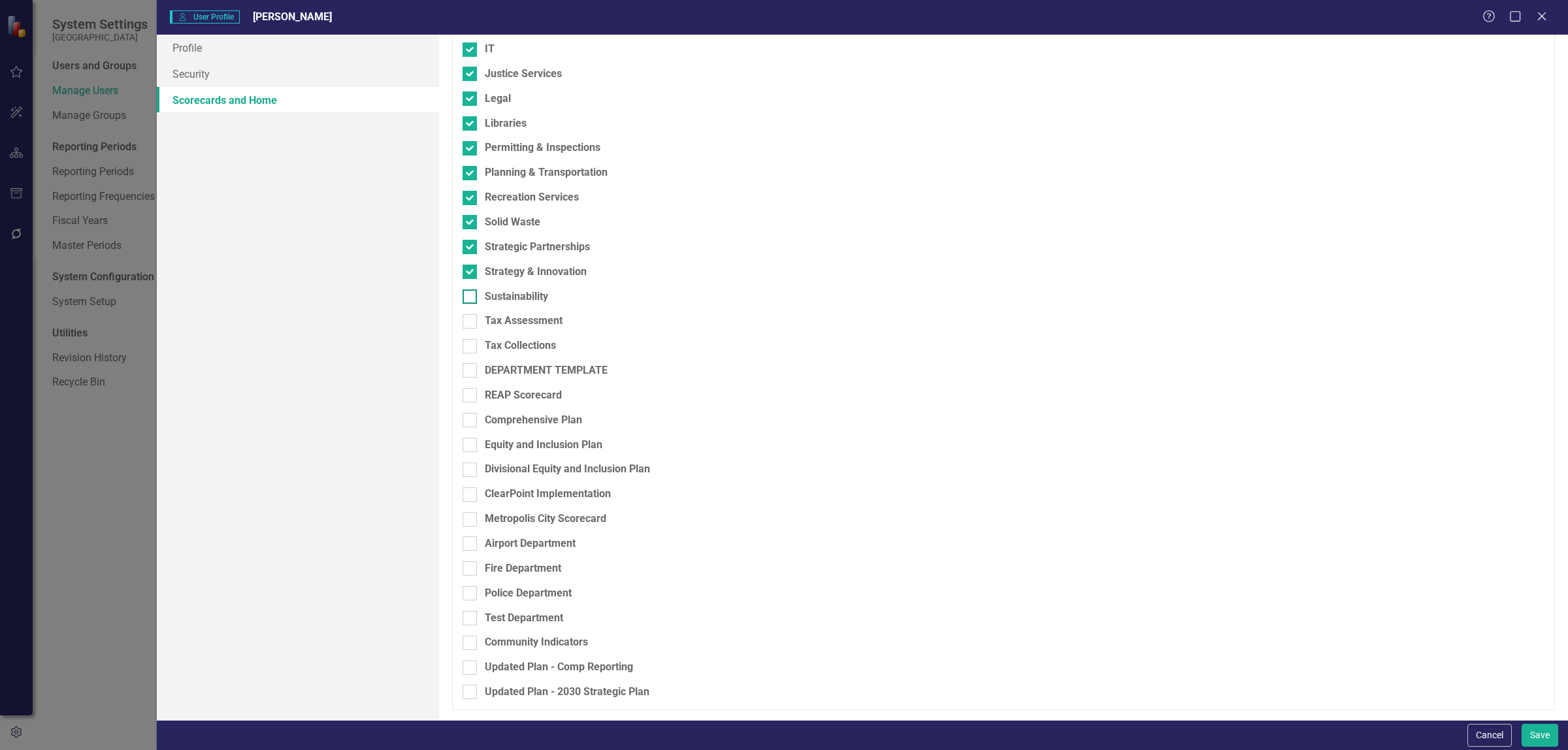
click at [469, 297] on div at bounding box center [470, 297] width 14 height 14
click at [469, 297] on input "Sustainability" at bounding box center [467, 294] width 8 height 8
checkbox input "true"
click at [469, 316] on input "Tax Assessment" at bounding box center [467, 319] width 8 height 8
checkbox input "true"
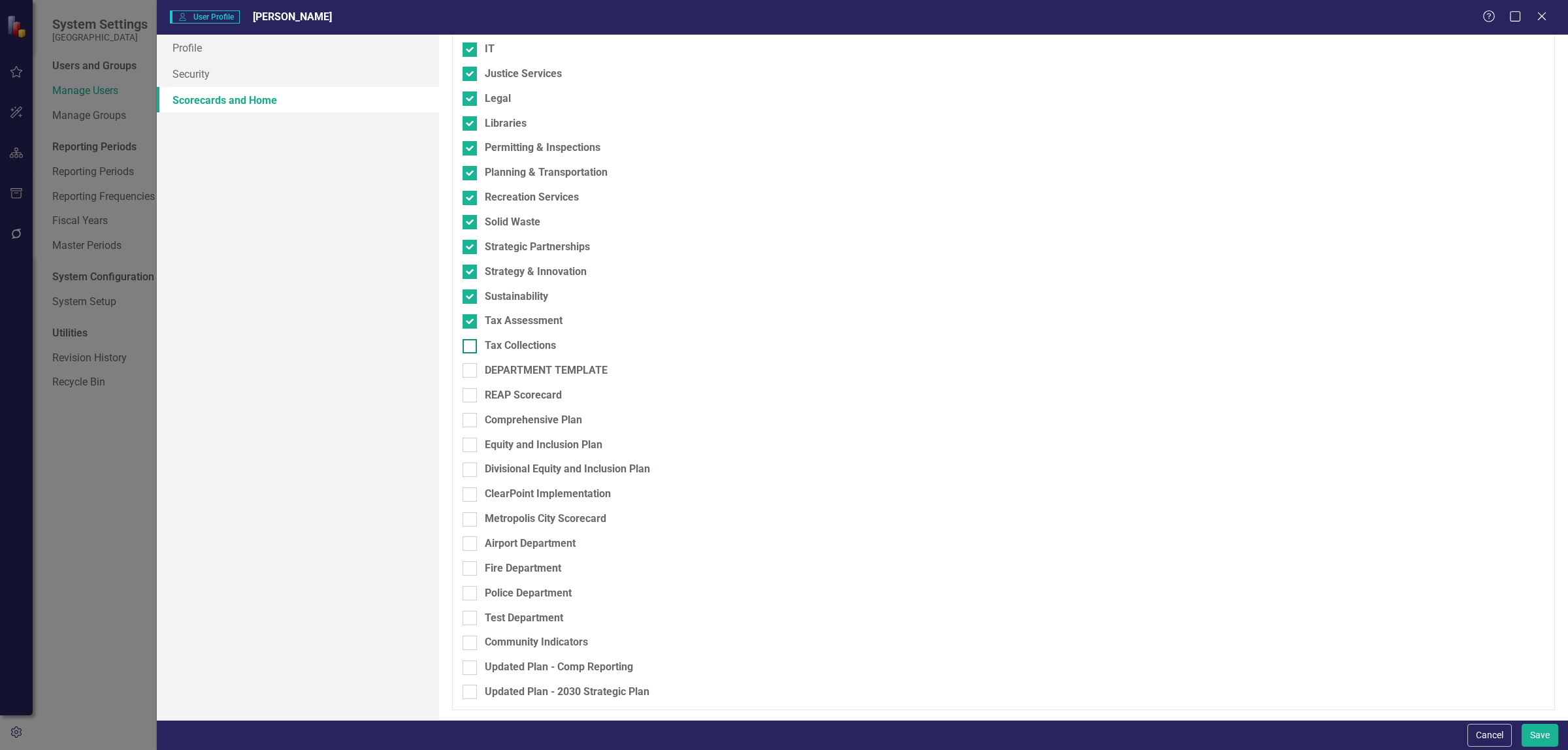
click at [465, 340] on input "Tax Collections" at bounding box center [467, 343] width 8 height 8
checkbox input "true"
click at [474, 398] on div at bounding box center [470, 395] width 14 height 14
click at [471, 396] on input "REAP Scorecard" at bounding box center [467, 392] width 8 height 8
checkbox input "true"
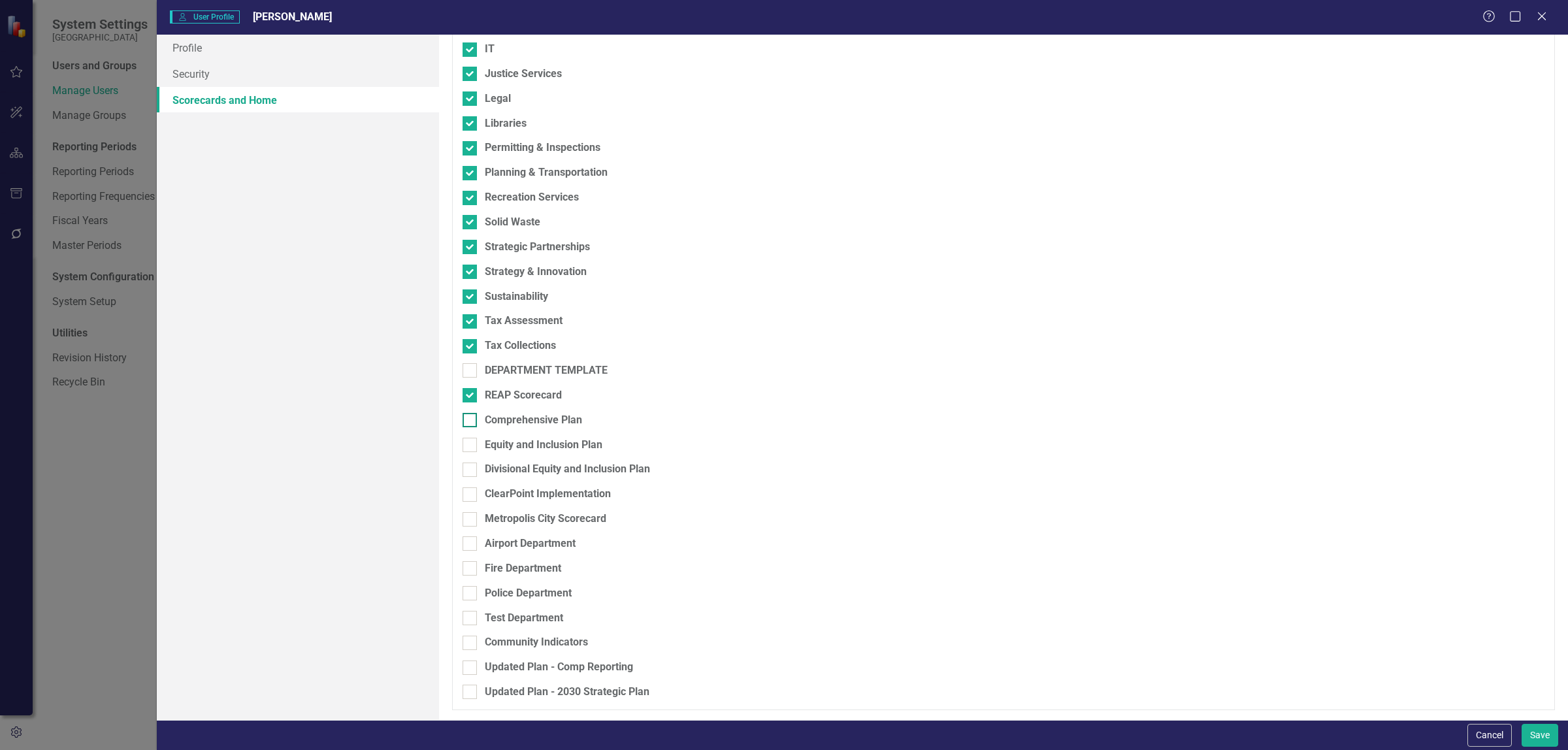
click at [471, 419] on div at bounding box center [470, 420] width 14 height 14
click at [471, 419] on input "Comprehensive Plan" at bounding box center [467, 417] width 8 height 8
checkbox input "true"
click at [473, 648] on div at bounding box center [470, 643] width 14 height 14
click at [471, 644] on input "Community Indicators" at bounding box center [467, 640] width 8 height 8
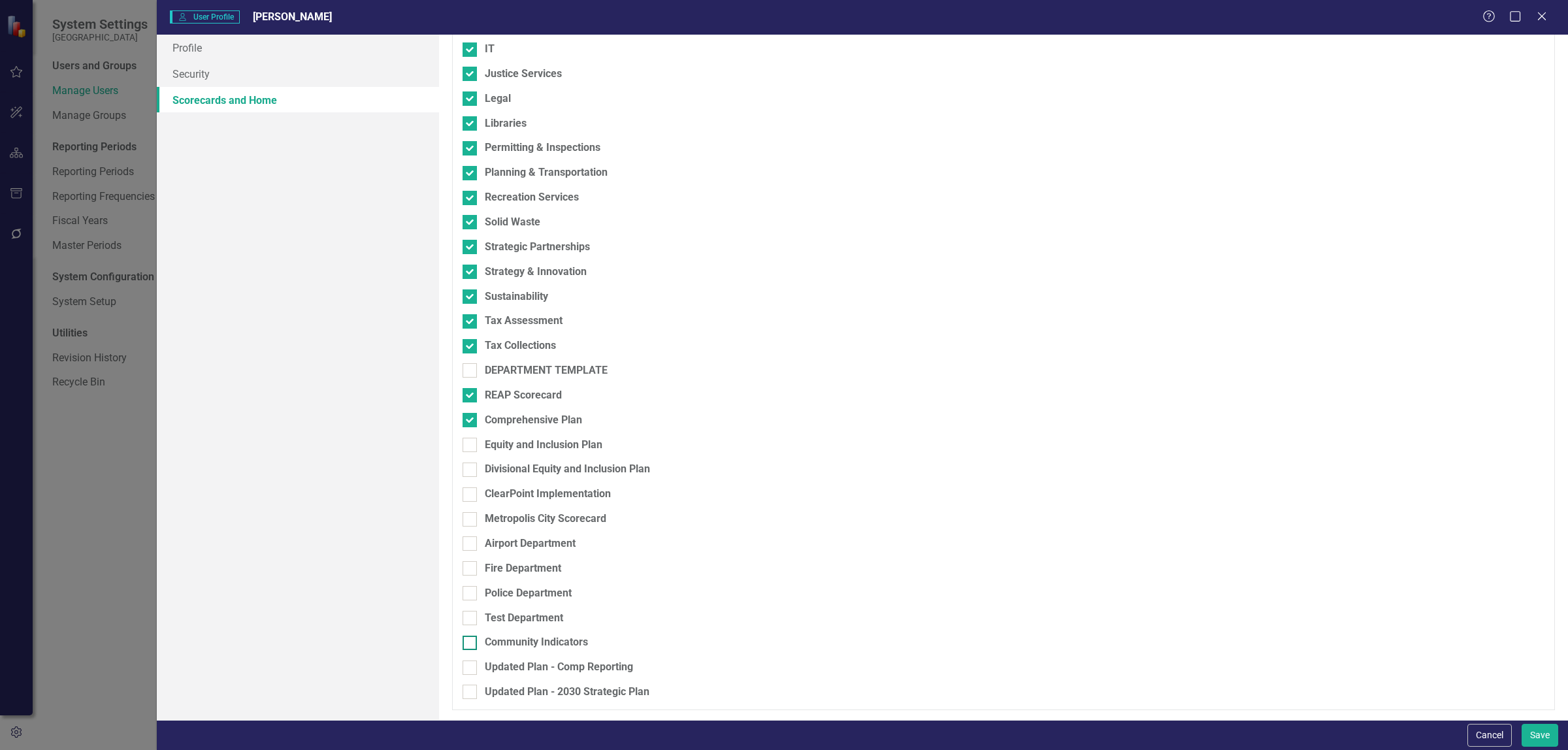
checkbox input "true"
click at [1536, 736] on button "Save" at bounding box center [1540, 735] width 37 height 23
